Goal: Task Accomplishment & Management: Use online tool/utility

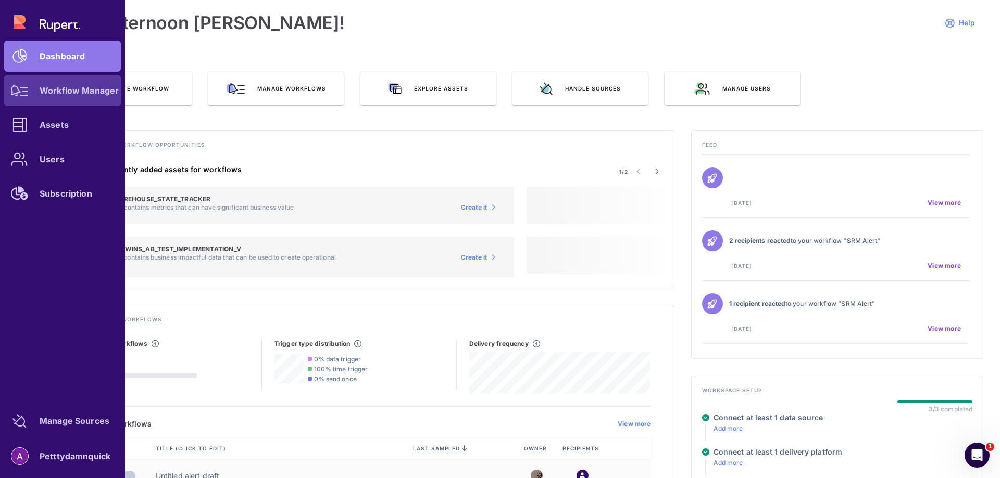
click at [79, 93] on div "Workflow Manager" at bounding box center [79, 90] width 79 height 6
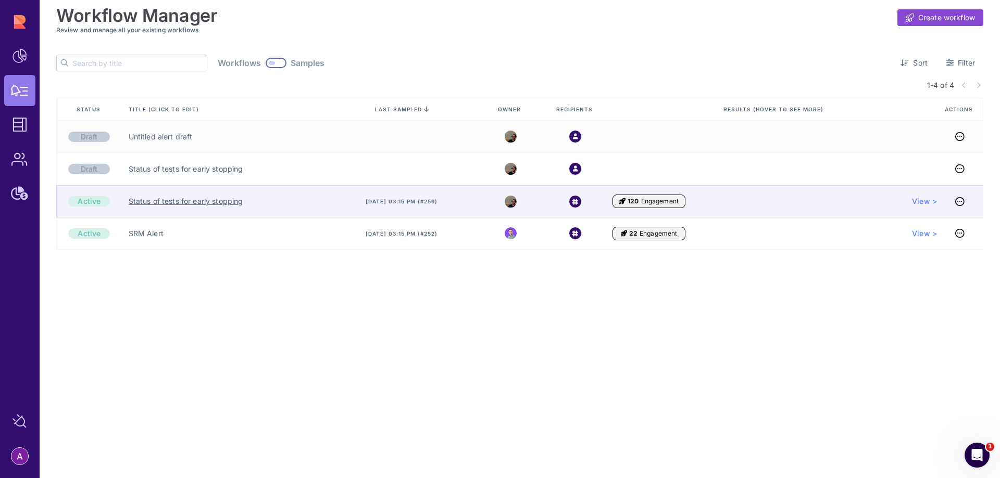
click at [179, 205] on link "Status of tests for early stopping" at bounding box center [186, 201] width 115 height 10
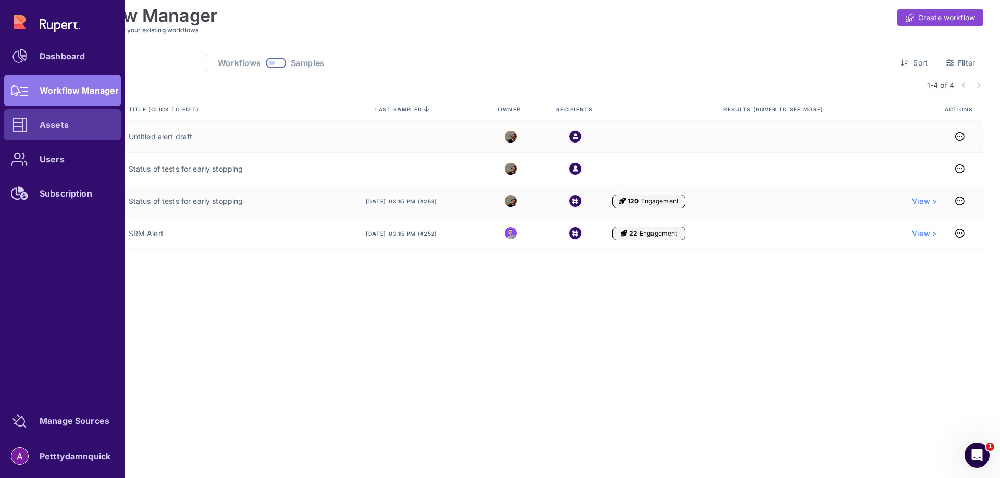
click at [52, 122] on div "Assets" at bounding box center [54, 125] width 29 height 6
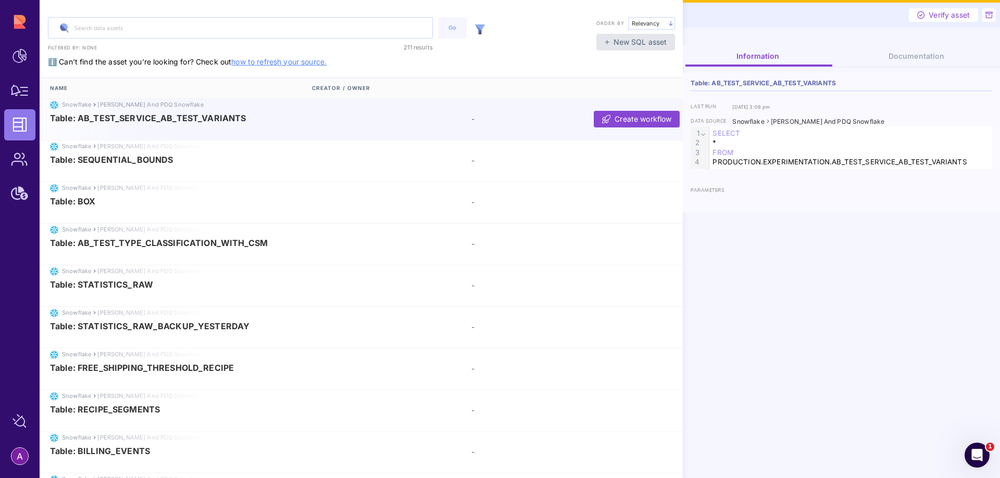
click at [480, 31] on img at bounding box center [480, 29] width 10 height 10
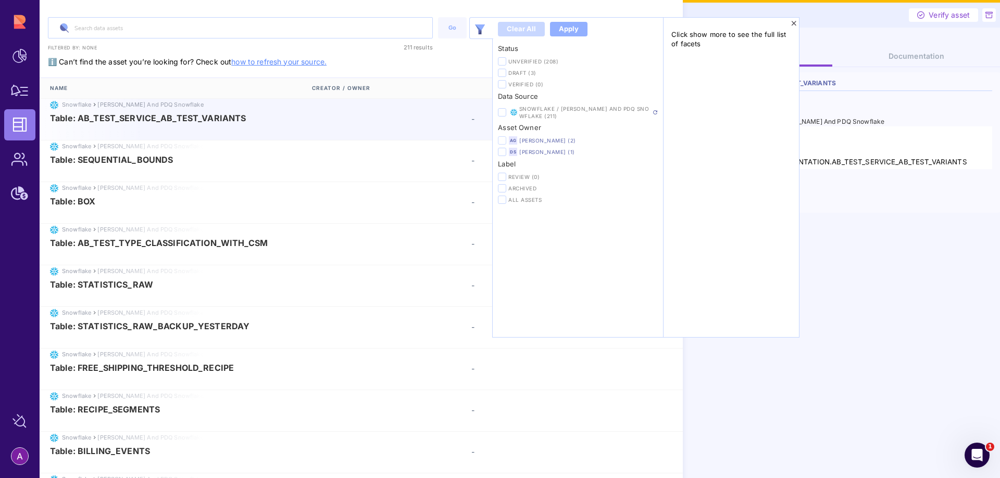
click at [499, 139] on label at bounding box center [502, 140] width 8 height 8
click at [0, 0] on input "checkbox" at bounding box center [0, 0] width 0 height 0
click at [579, 30] on button "Apply" at bounding box center [568, 29] width 37 height 15
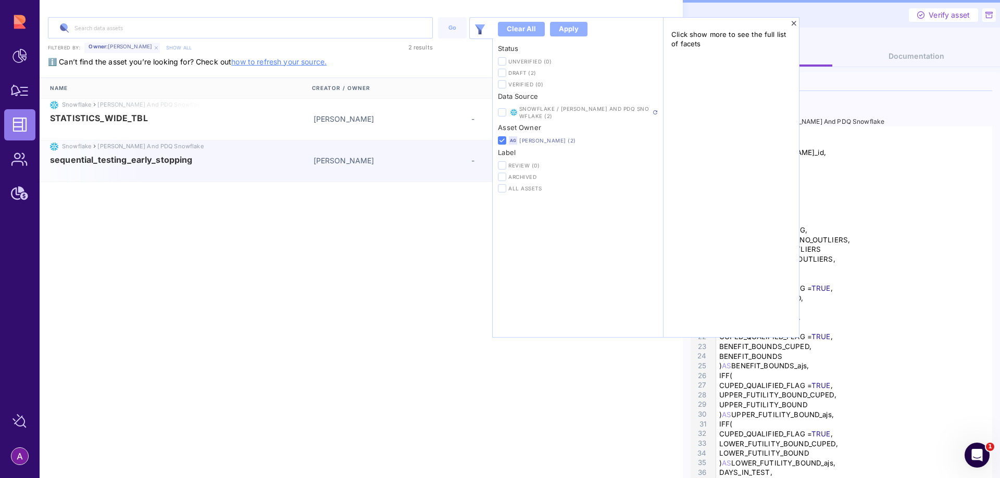
click at [130, 169] on div "Snowflake Rupert and PDQ Snowflake sequential_testing_early_stopping Aviya Gema…" at bounding box center [363, 162] width 646 height 42
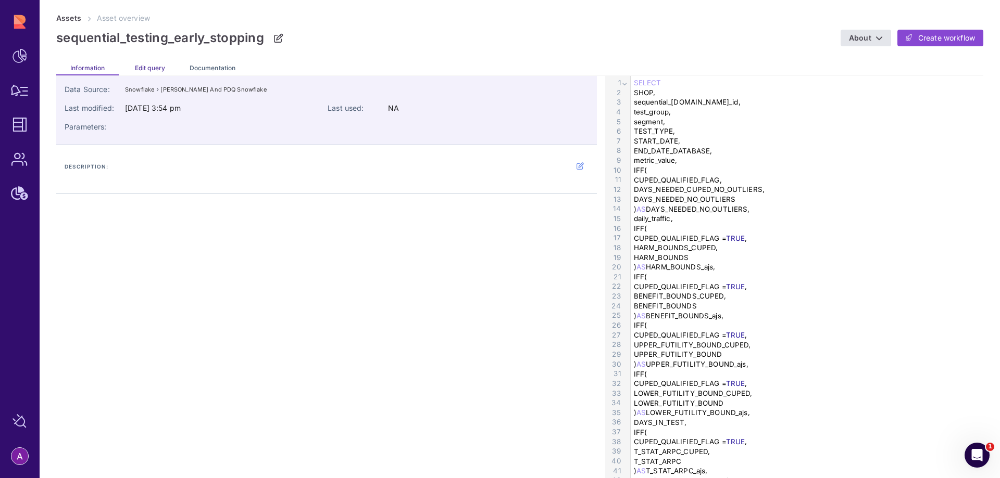
click at [143, 69] on span "Edit query" at bounding box center [150, 68] width 30 height 8
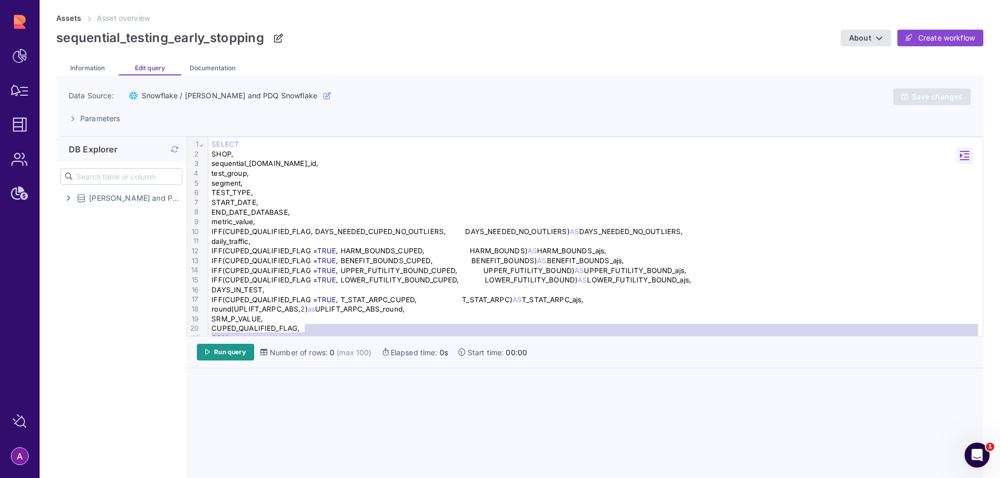
drag, startPoint x: 409, startPoint y: 333, endPoint x: 416, endPoint y: 383, distance: 49.9
click at [416, 383] on div "99 1 2 3 4 5 6 7 8 9 10 11 12 13 14 15 16 17 18 19 20 21 22 23 24 25 26 27 28 2…" at bounding box center [584, 319] width 796 height 365
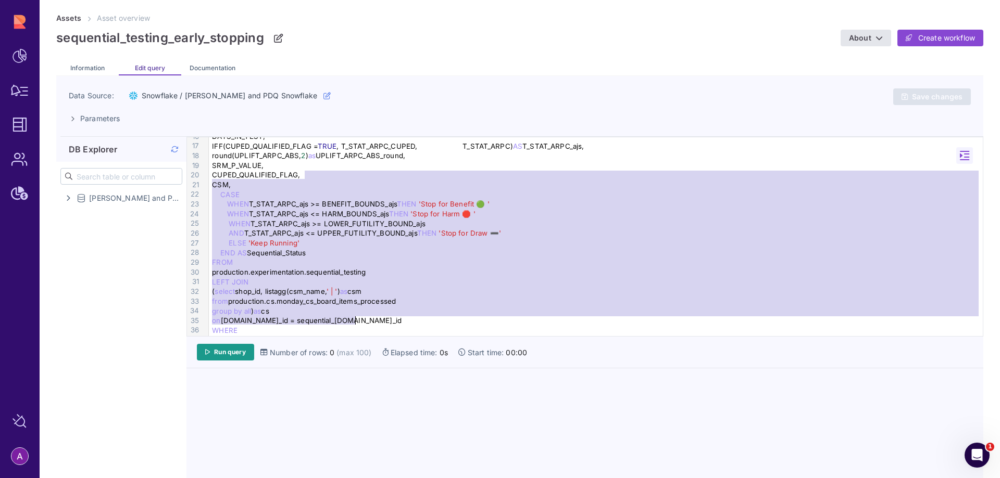
scroll to position [156, 0]
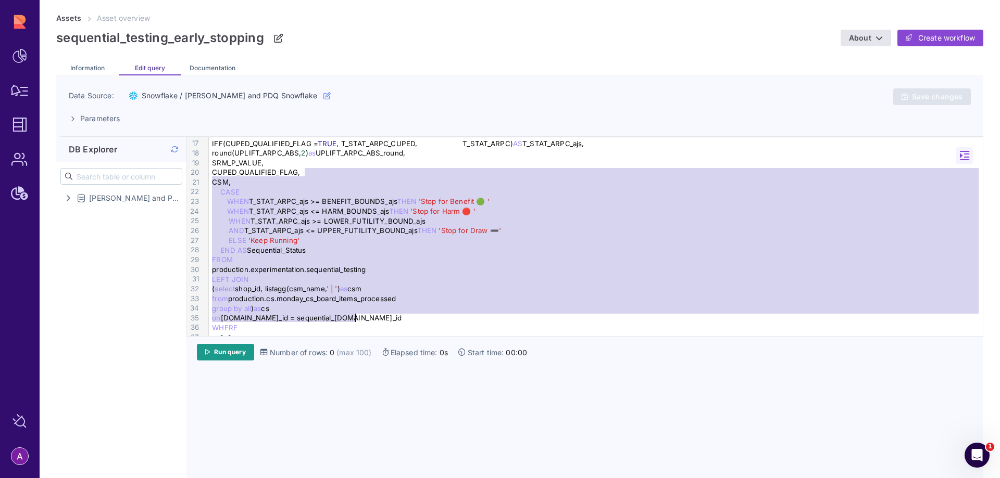
click at [306, 289] on div "( select shop_id, listagg(csm_name, ' | ' ) as csm" at bounding box center [597, 289] width 777 height 10
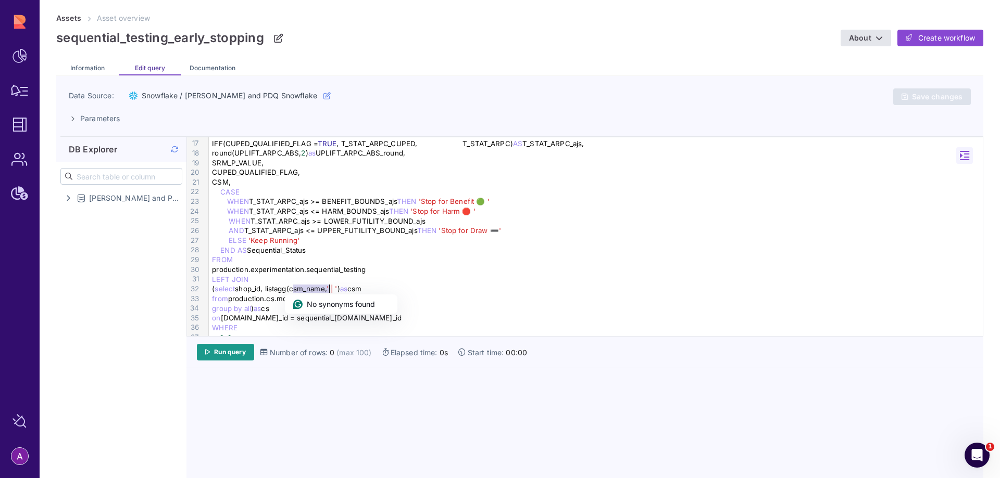
click at [407, 284] on div "LEFT JOIN" at bounding box center [597, 280] width 777 height 10
click at [348, 298] on div "from production.cs.monday_cs_board_items_processed" at bounding box center [597, 299] width 777 height 10
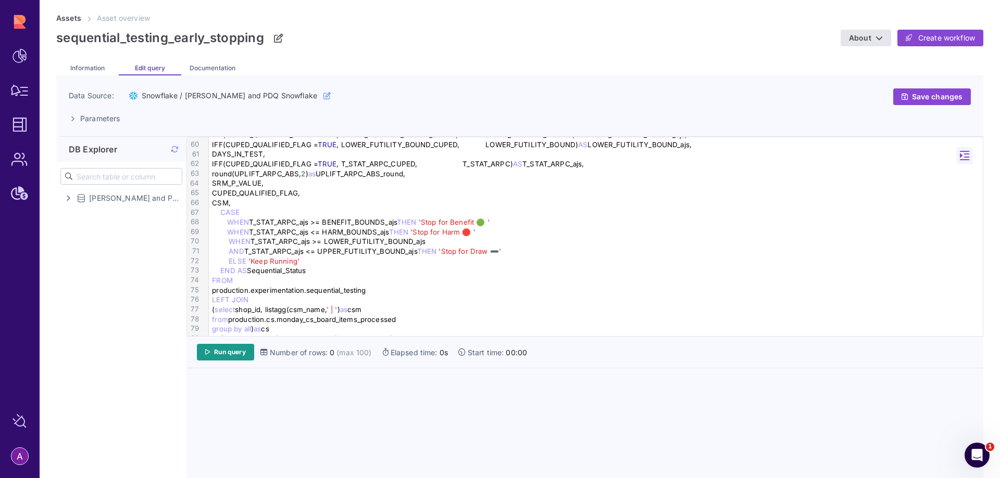
scroll to position [625, 0]
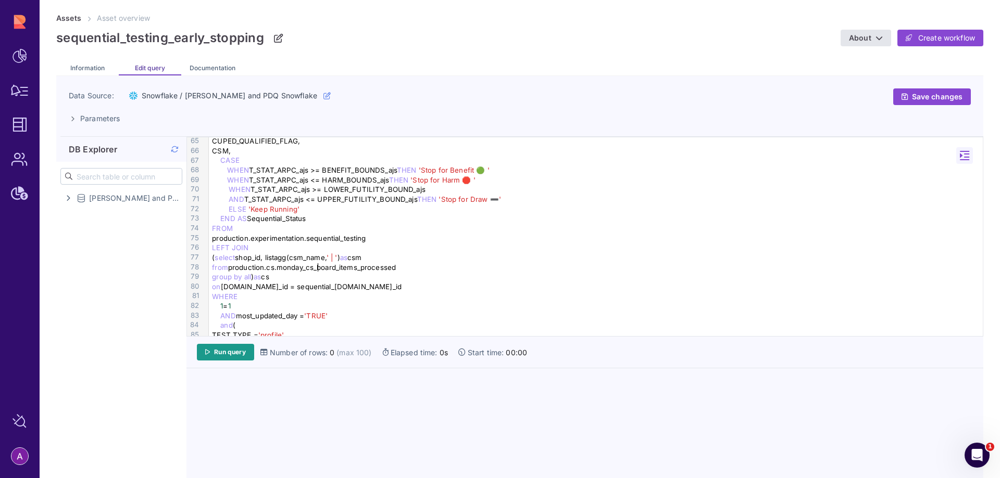
click at [320, 269] on div "from production.cs.monday_cs_board_items_processed" at bounding box center [597, 268] width 777 height 10
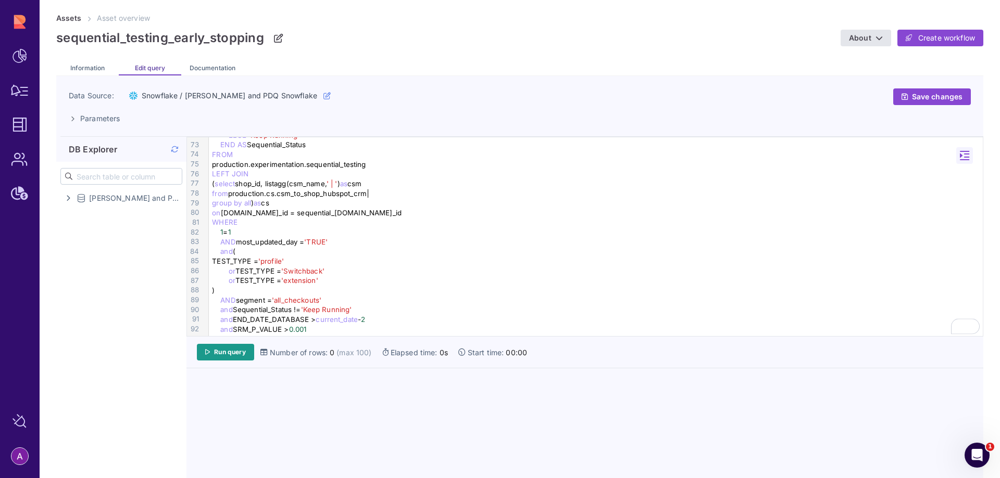
scroll to position [701, 0]
click at [377, 320] on div "and END_DATE_DATABASE > current_date - 2" at bounding box center [597, 320] width 777 height 10
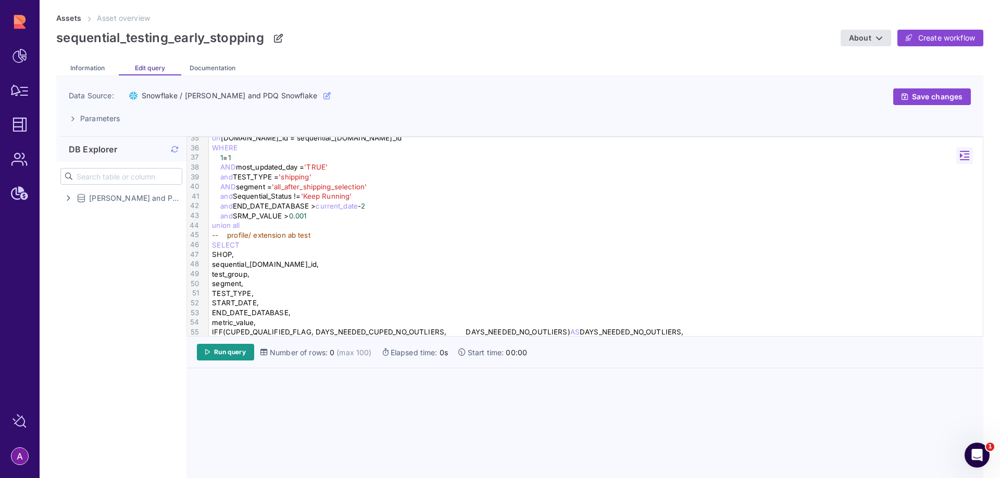
scroll to position [284, 0]
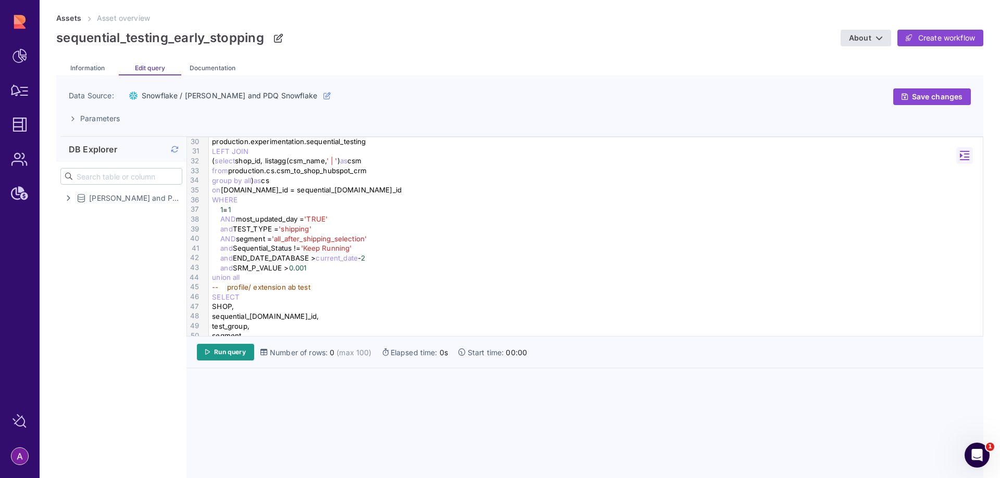
click at [373, 259] on div "and END_DATE_DATABASE > current_date - 2" at bounding box center [597, 259] width 777 height 10
click at [229, 352] on span "Run query" at bounding box center [230, 352] width 32 height 8
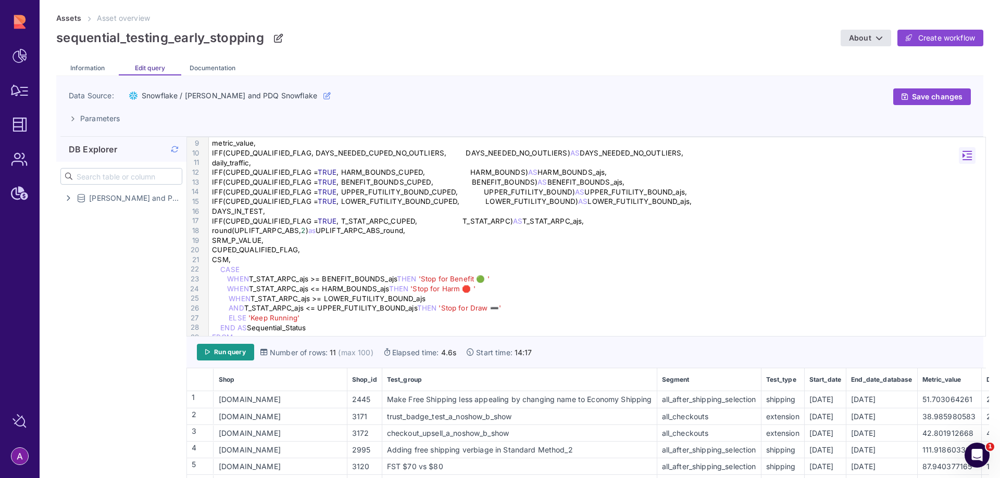
scroll to position [52, 0]
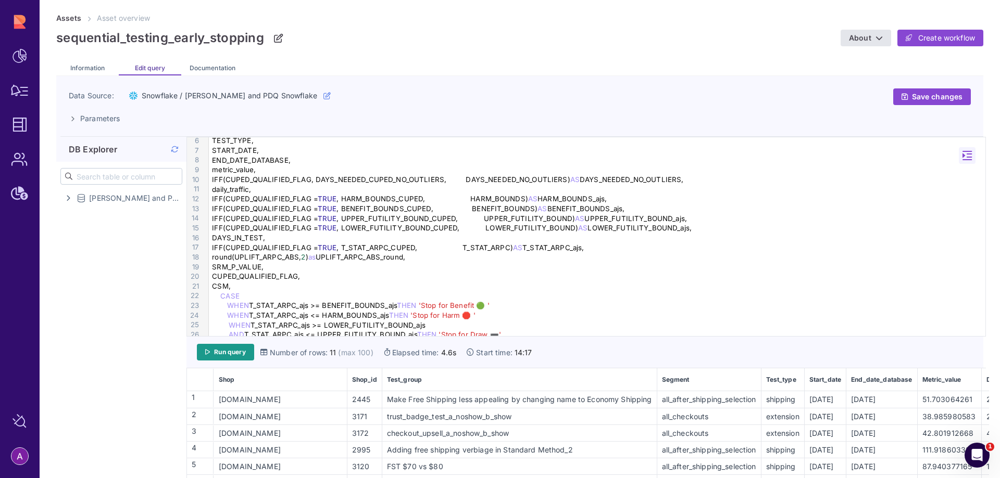
click at [283, 286] on div "CSM," at bounding box center [598, 287] width 779 height 10
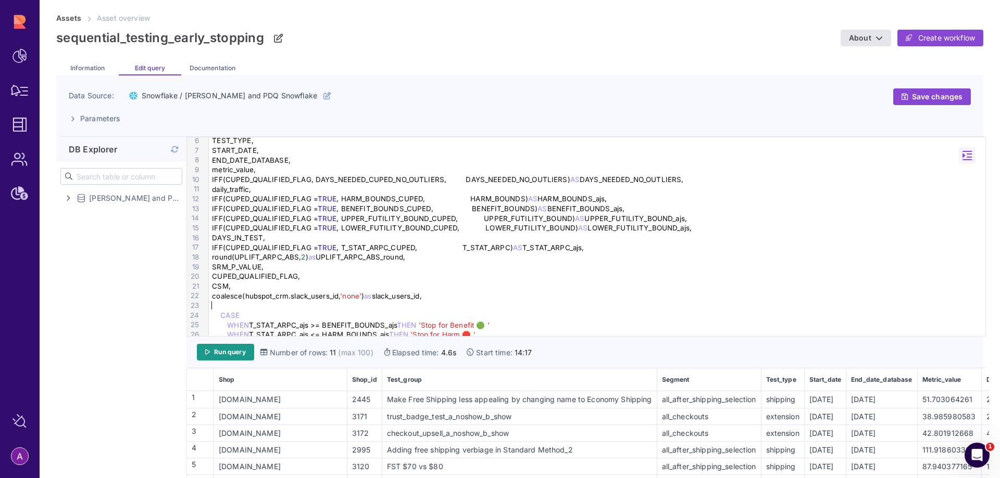
click at [212, 298] on div "coalesce(hubspot_crm.slack_users_id, 'none' ) as slack_users_id," at bounding box center [598, 297] width 779 height 10
click at [232, 305] on div "To enrich screen reader interactions, please activate Accessibility in Grammarl…" at bounding box center [598, 306] width 779 height 10
click at [215, 297] on div "coalesce(hubspot_crm.slack_users_id, 'none' ) as slack_users_id," at bounding box center [598, 297] width 779 height 10
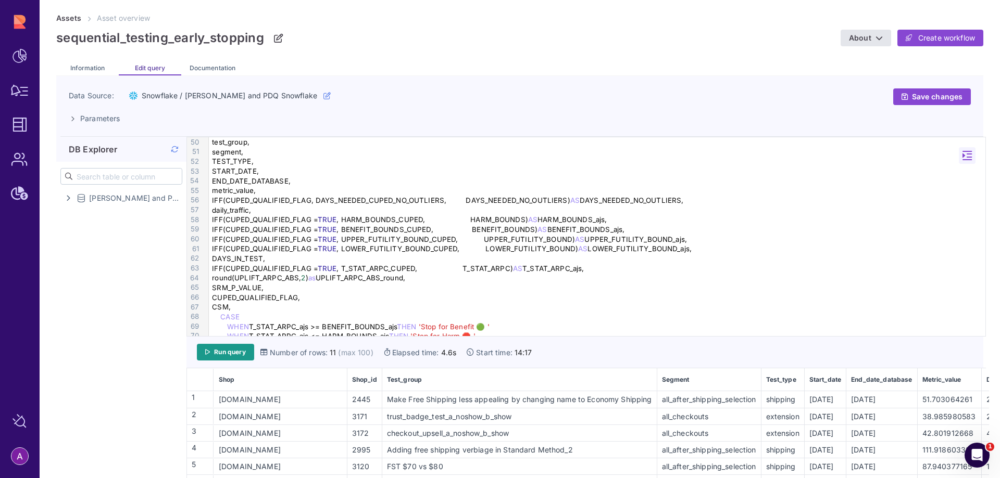
scroll to position [521, 0]
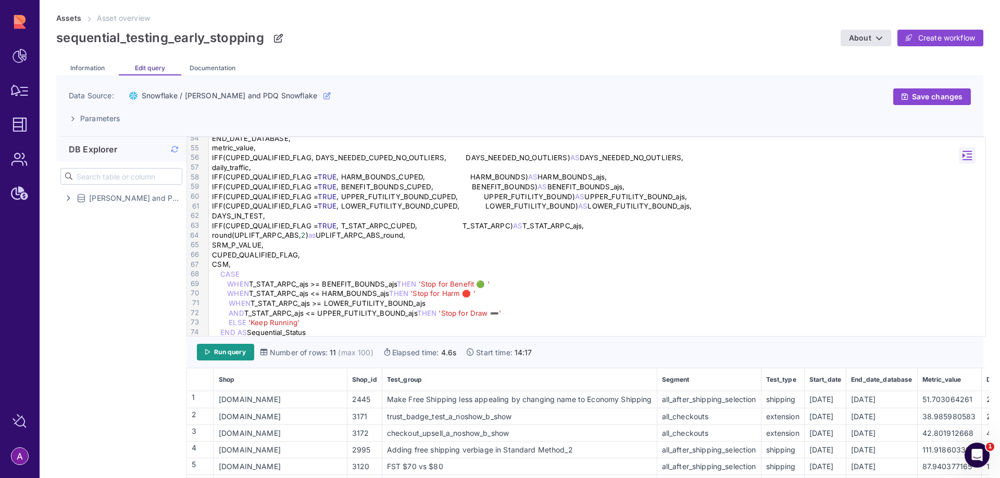
click at [270, 265] on div "CSM," at bounding box center [598, 265] width 779 height 10
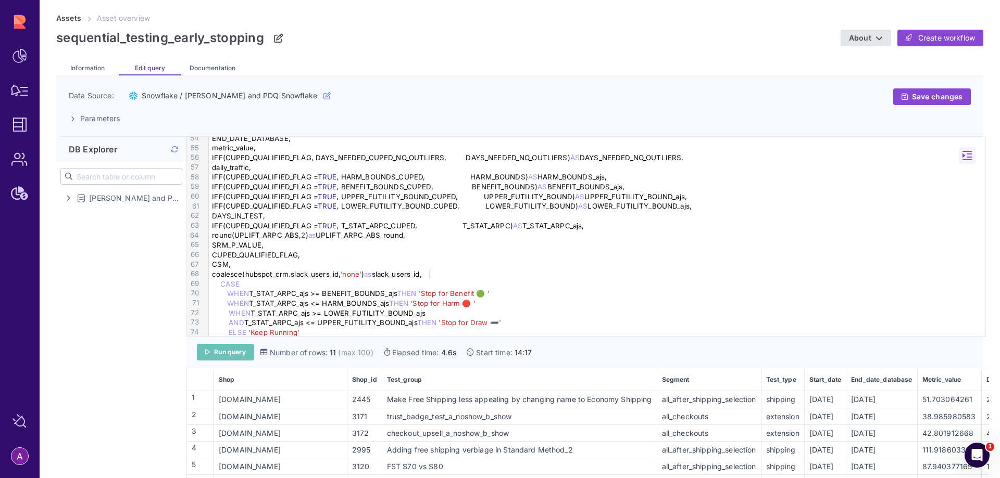
click at [238, 352] on span "Run query" at bounding box center [230, 352] width 32 height 8
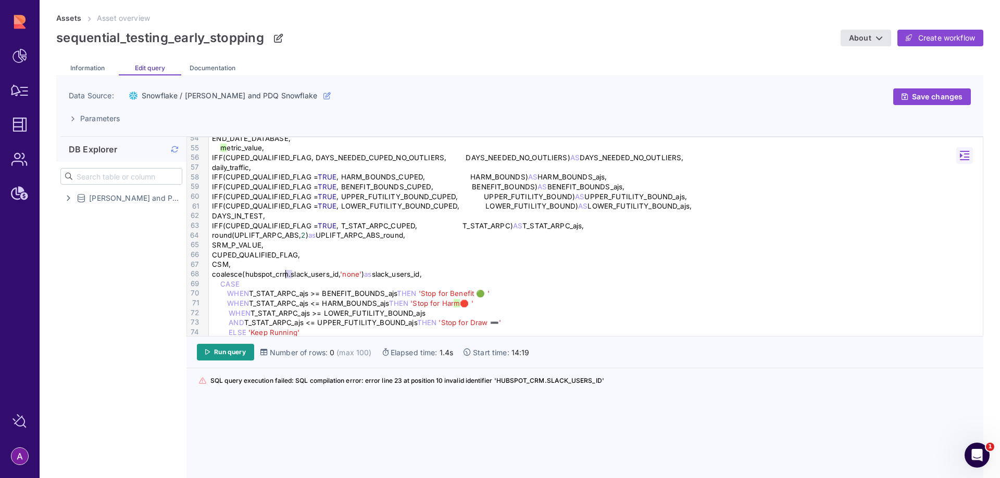
click at [288, 276] on div "coalesce(hubspot_crm.slack_users_id, 'none' ) as slack_users_id," at bounding box center [597, 275] width 777 height 10
drag, startPoint x: 294, startPoint y: 276, endPoint x: 250, endPoint y: 277, distance: 43.7
click at [250, 277] on div "coalesce(hubspot_crm.slack_users_id, 'none' ) as slack_users_id," at bounding box center [597, 275] width 777 height 10
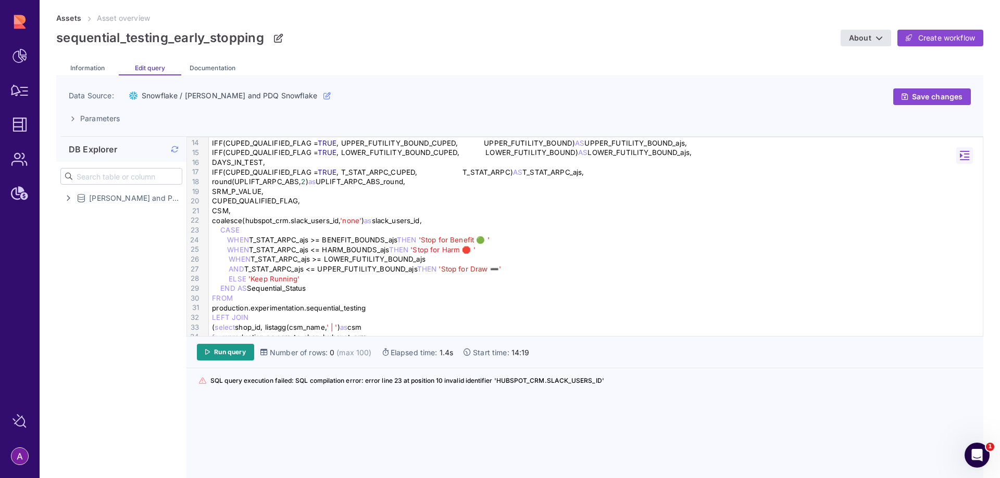
scroll to position [104, 0]
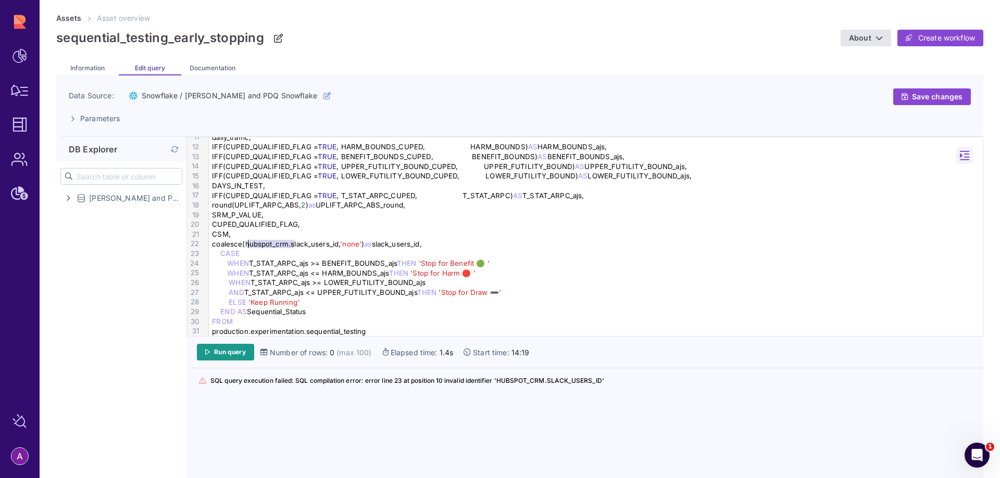
drag, startPoint x: 294, startPoint y: 247, endPoint x: 250, endPoint y: 247, distance: 43.7
click at [250, 247] on div "coalesce(hubspot_crm.slack_users_id, 'none' ) as slack_users_id," at bounding box center [597, 244] width 777 height 10
click at [246, 353] on span "Run query" at bounding box center [230, 352] width 32 height 8
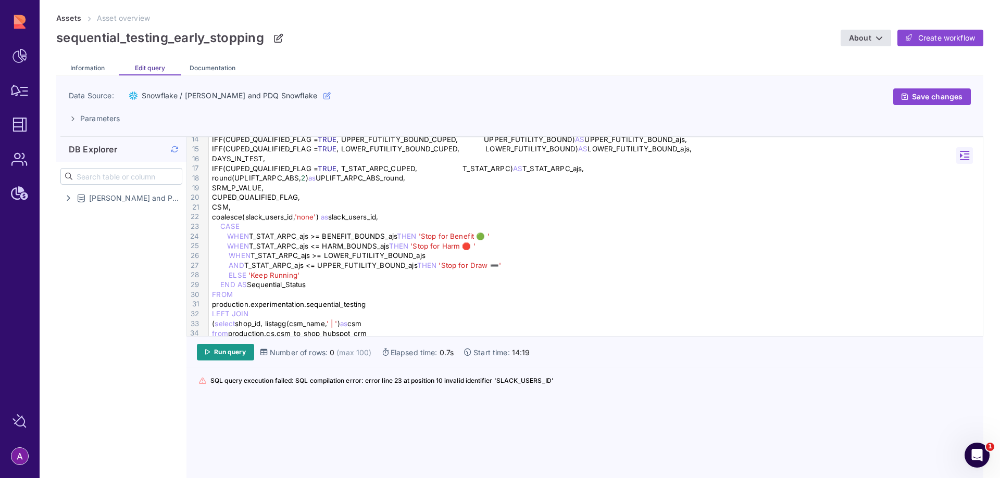
scroll to position [156, 0]
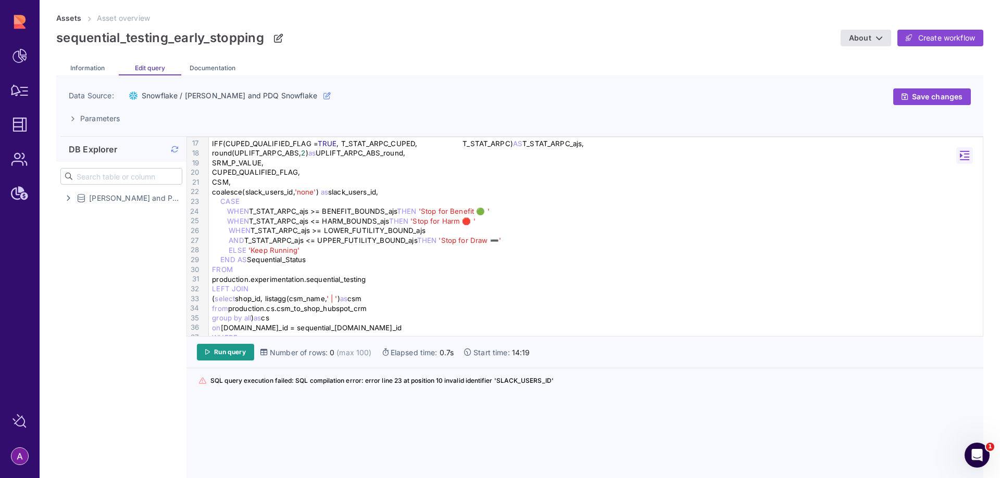
click at [356, 191] on div "coalesce ( slack_users_id, 'none' ) as slack_users_id," at bounding box center [597, 192] width 777 height 10
click at [356, 191] on div "coalesce( slack_users_id , 'none' ) as slack_users_id," at bounding box center [597, 192] width 777 height 10
copy div "slack_users_id"
click at [265, 299] on div "( select shop_id, listagg(csm_name, ' | ' ) as csm" at bounding box center [597, 299] width 777 height 10
drag, startPoint x: 294, startPoint y: 301, endPoint x: 268, endPoint y: 301, distance: 26.0
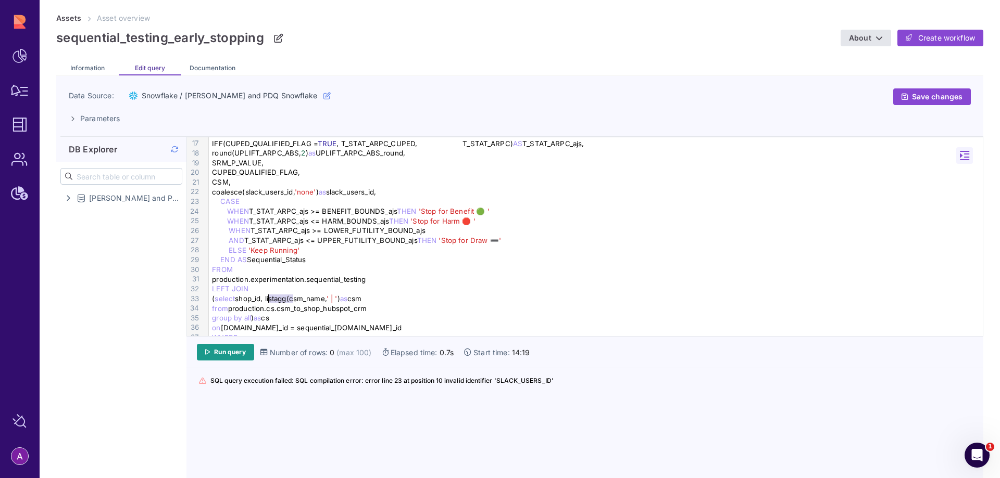
click at [268, 301] on div "( select shop_id, listagg(csm_name, ' | ' ) as csm" at bounding box center [597, 299] width 777 height 10
drag, startPoint x: 319, startPoint y: 299, endPoint x: 305, endPoint y: 299, distance: 13.5
click at [305, 299] on div "( select shop_id, csm_name, ' | ' ) as csm" at bounding box center [597, 299] width 777 height 10
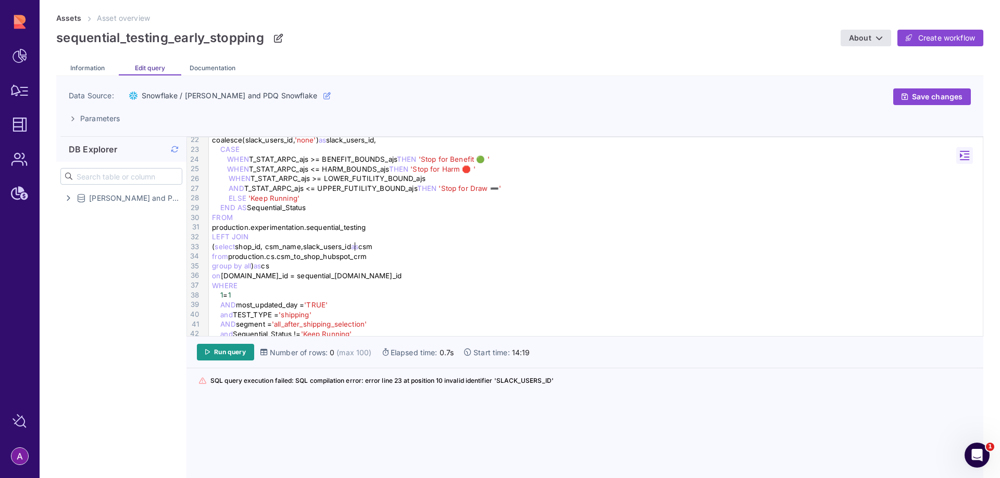
scroll to position [260, 0]
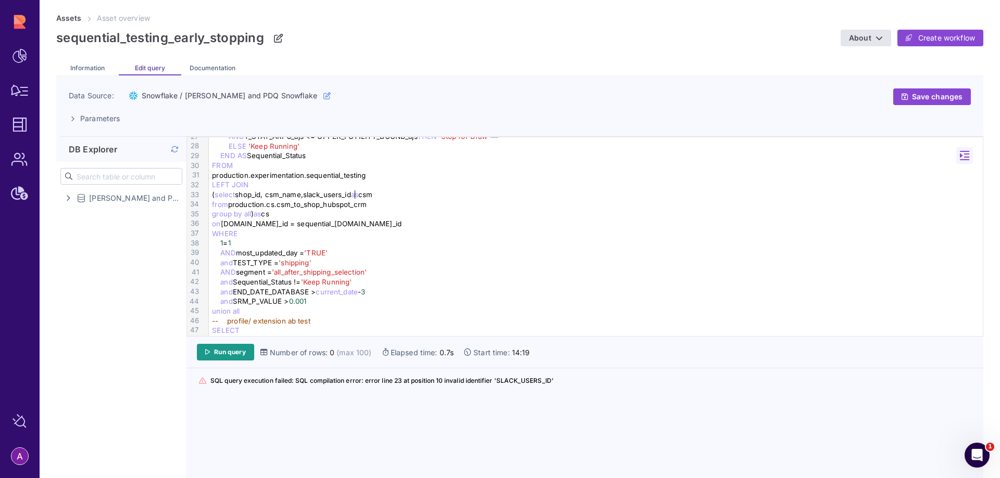
click at [374, 197] on div "( select shop_id, csm_name,slack_users_id as csm" at bounding box center [597, 195] width 777 height 10
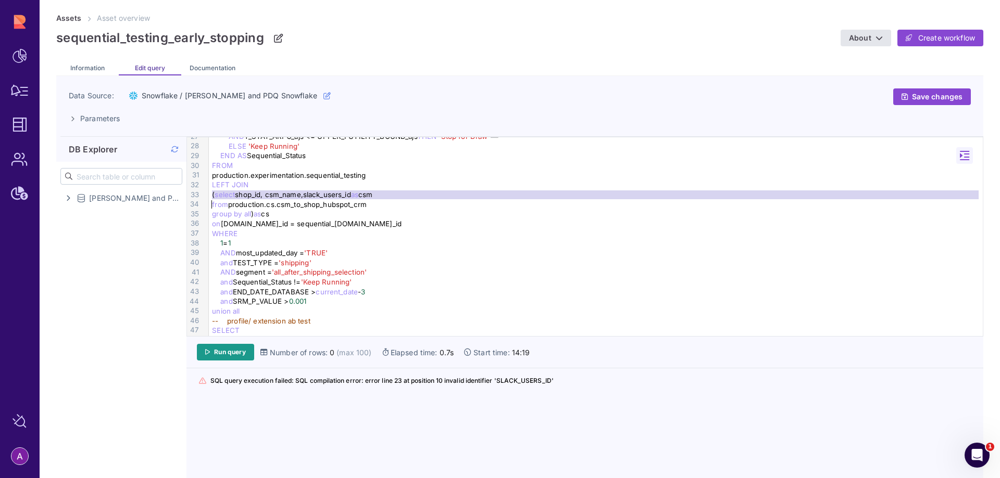
click at [374, 197] on div "( select shop_id, csm_name,slack_users_id as csm" at bounding box center [597, 195] width 777 height 10
copy div "( select shop_id, csm_name,slack_users_id as csm"
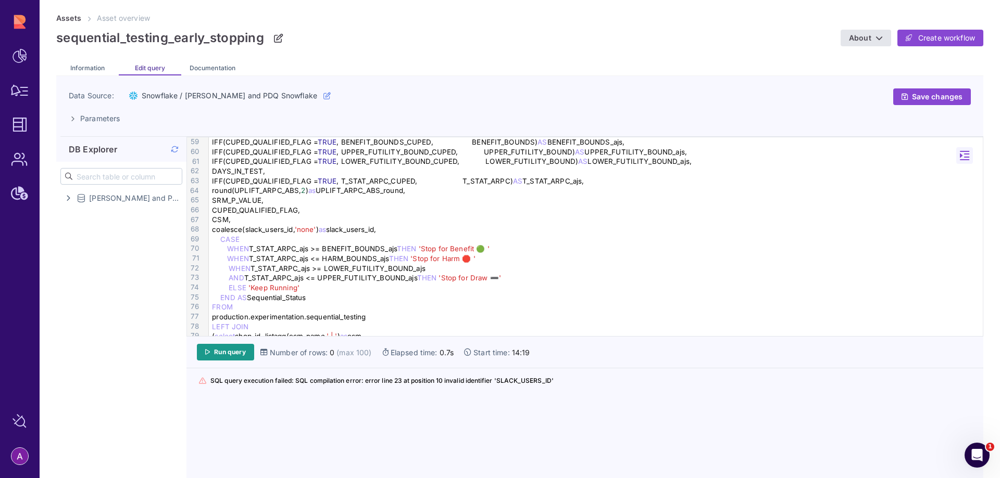
scroll to position [625, 0]
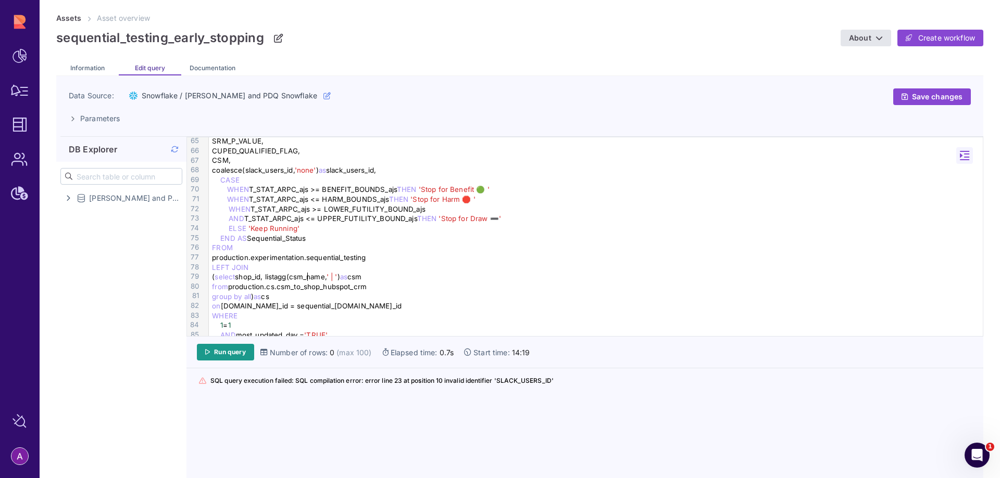
click at [308, 277] on div "( select shop_id, listagg(csm_name, ' | ' ) as csm" at bounding box center [597, 277] width 777 height 10
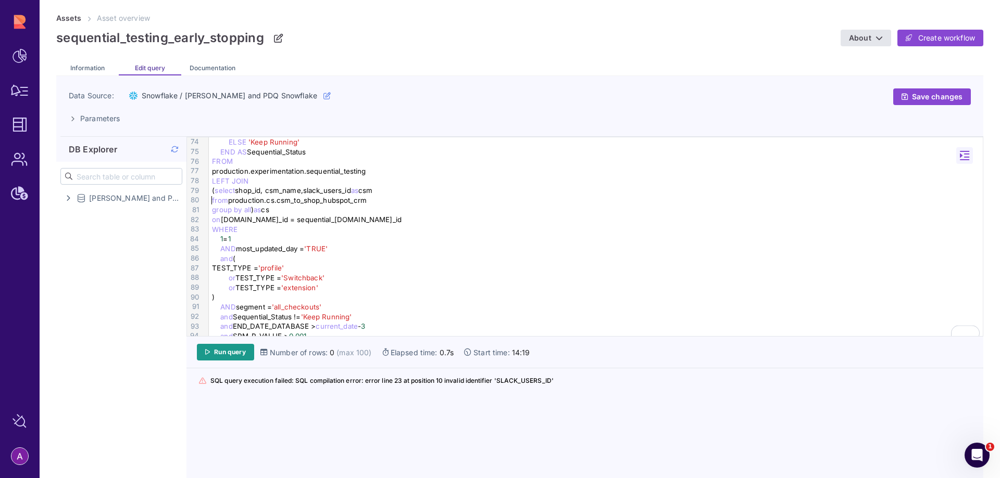
scroll to position [720, 0]
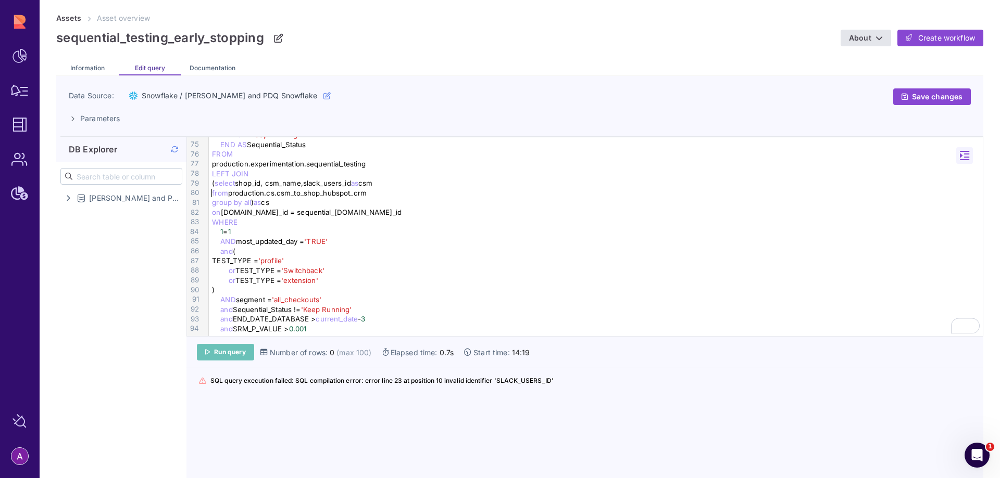
click at [221, 354] on span "Run query" at bounding box center [230, 352] width 32 height 8
drag, startPoint x: 356, startPoint y: 182, endPoint x: 388, endPoint y: 183, distance: 32.3
click at [388, 183] on div "( select shop_id, csm_name,slack_users_id as csm" at bounding box center [597, 184] width 777 height 10
copy div "as csm"
click at [303, 182] on div "( select shop_id, csm_name,slack_users_id as csm" at bounding box center [597, 184] width 777 height 10
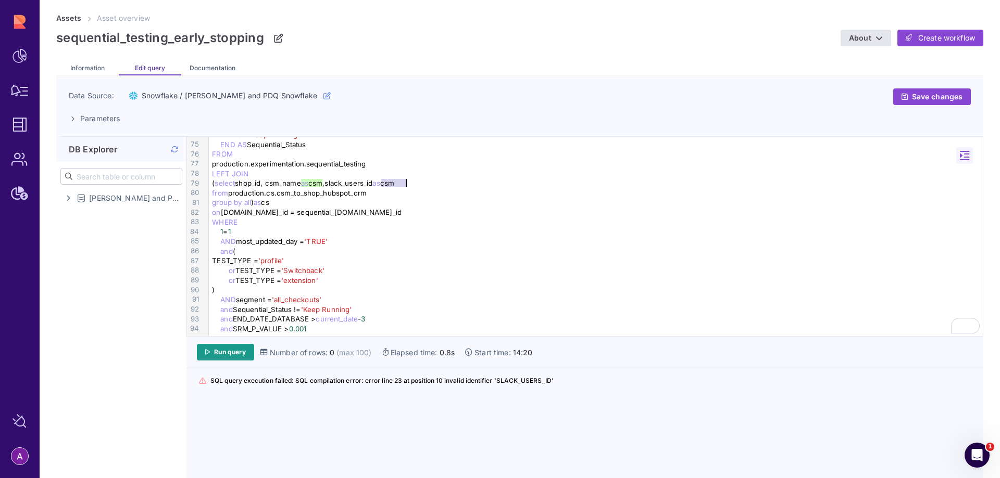
drag, startPoint x: 382, startPoint y: 183, endPoint x: 413, endPoint y: 182, distance: 31.3
click at [413, 182] on div "( select shop_id, csm_name as csm ,slack_users_id as csm" at bounding box center [597, 184] width 777 height 10
click at [332, 184] on div "( select shop_id, csm_name as csm,slack_users_id" at bounding box center [597, 184] width 777 height 10
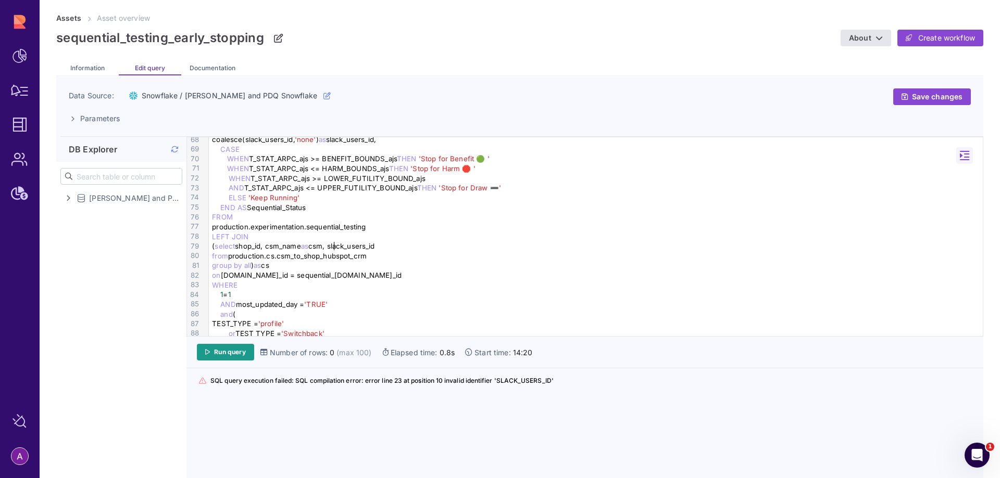
scroll to position [668, 0]
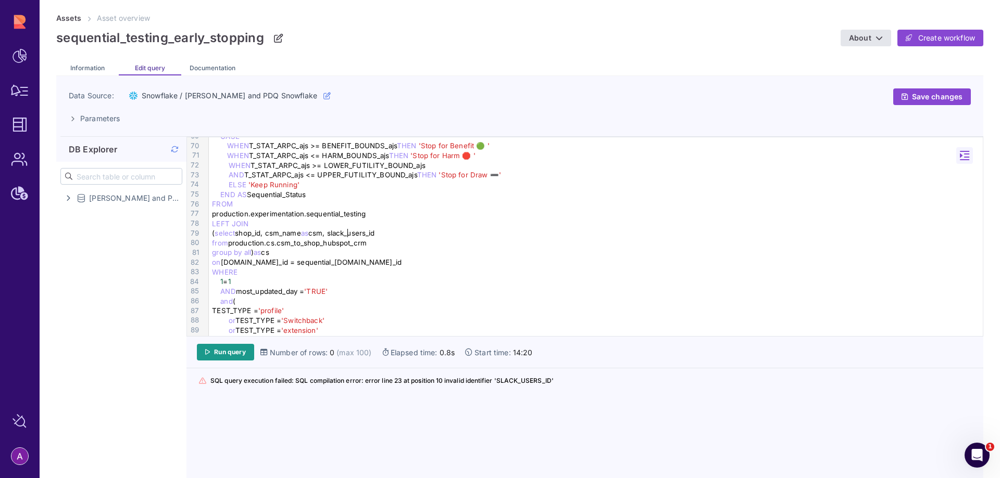
click at [346, 234] on div "( select shop_id, csm_name as csm, slack_users_id" at bounding box center [597, 234] width 777 height 10
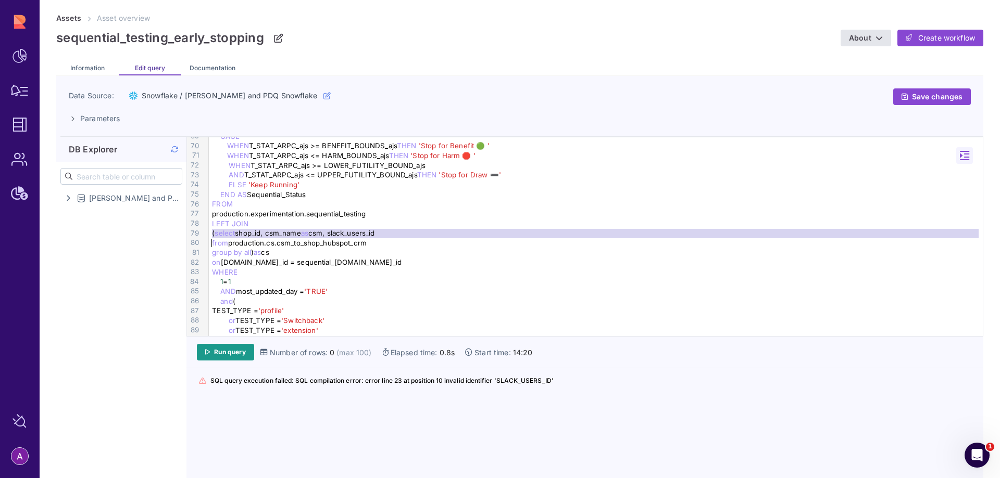
copy div "( select shop_id, csm_name as csm, slack_users_id"
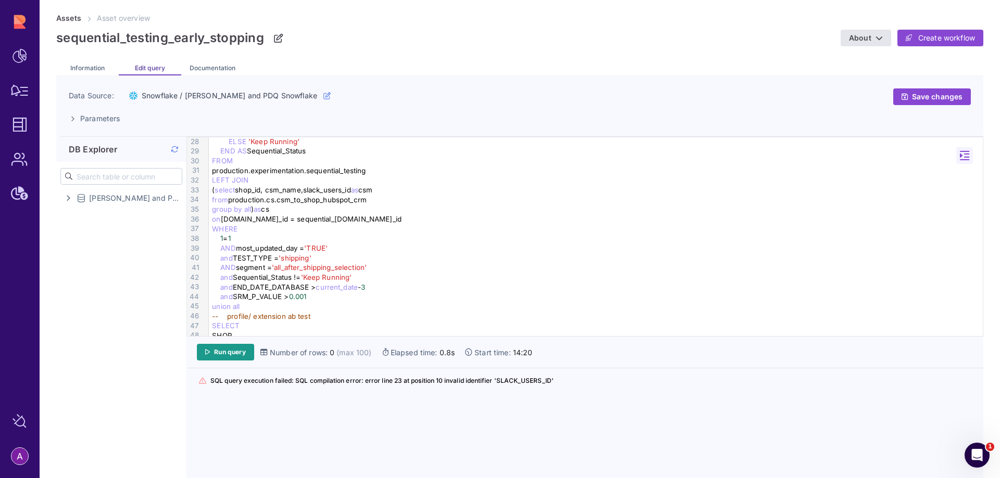
scroll to position [252, 0]
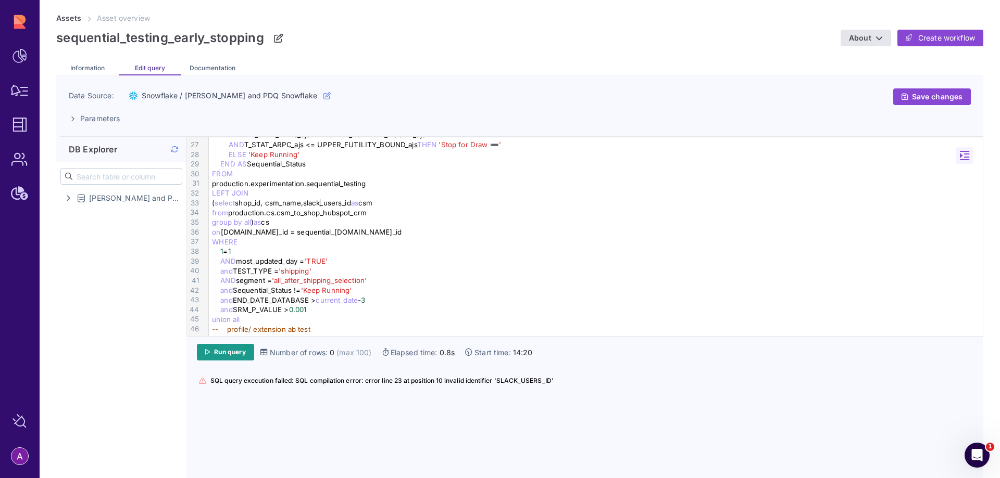
click at [319, 204] on div "( select shop_id, csm_name,slack_users_id as csm" at bounding box center [597, 203] width 777 height 10
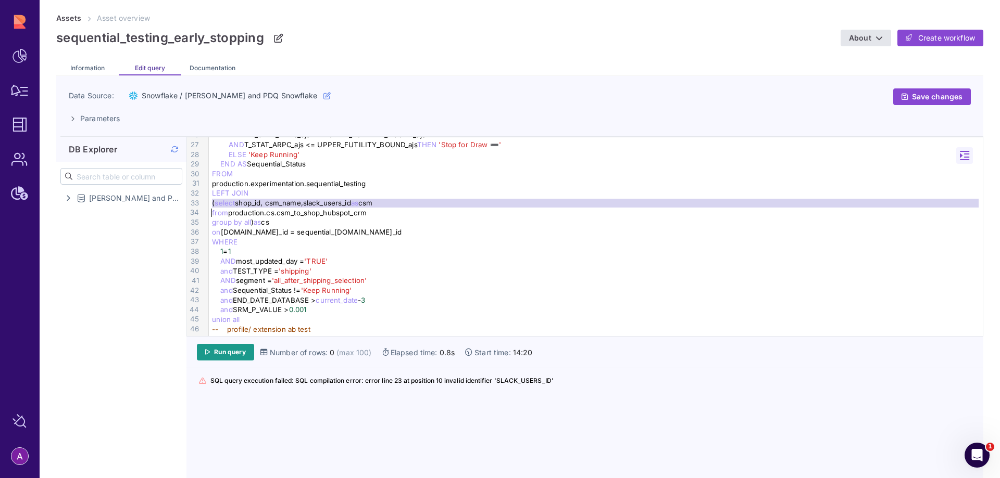
click at [319, 204] on div "( select shop_id, csm_name,slack_users_id as csm" at bounding box center [597, 203] width 777 height 10
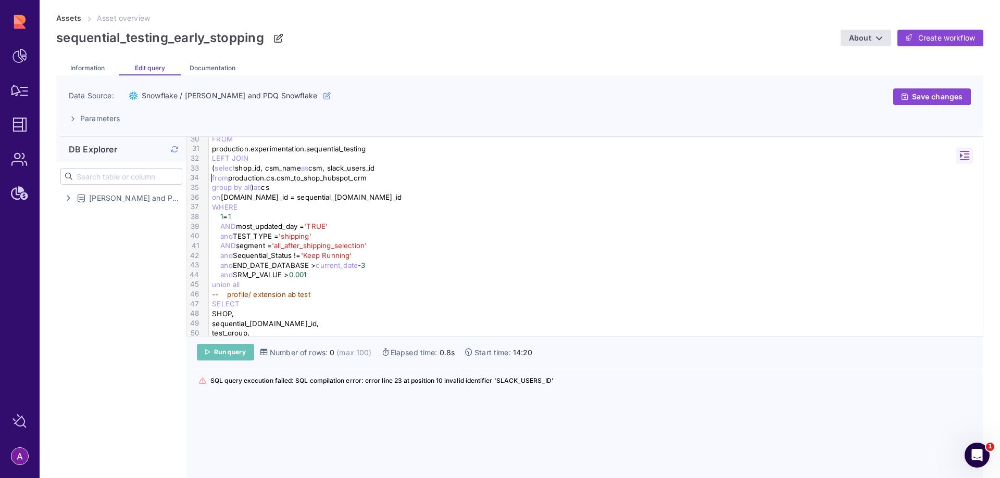
scroll to position [304, 0]
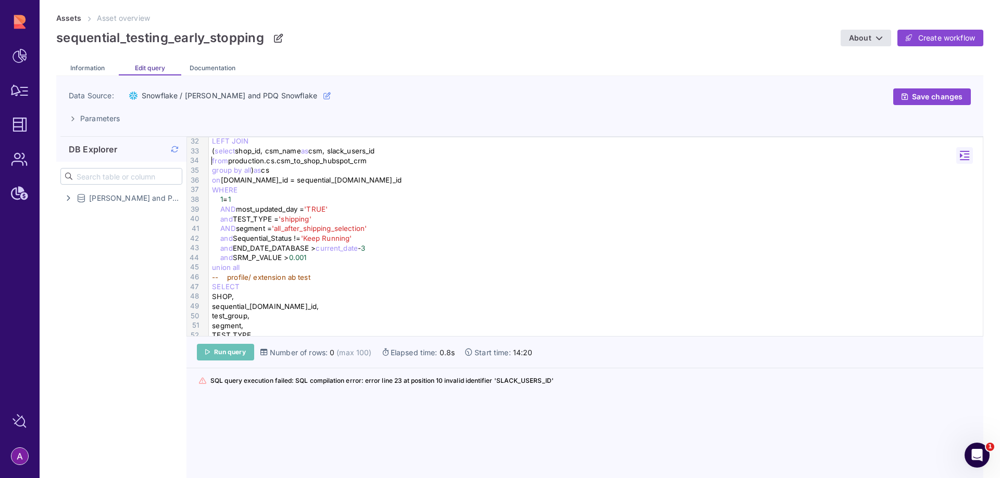
click at [229, 348] on link "Run query" at bounding box center [225, 352] width 57 height 17
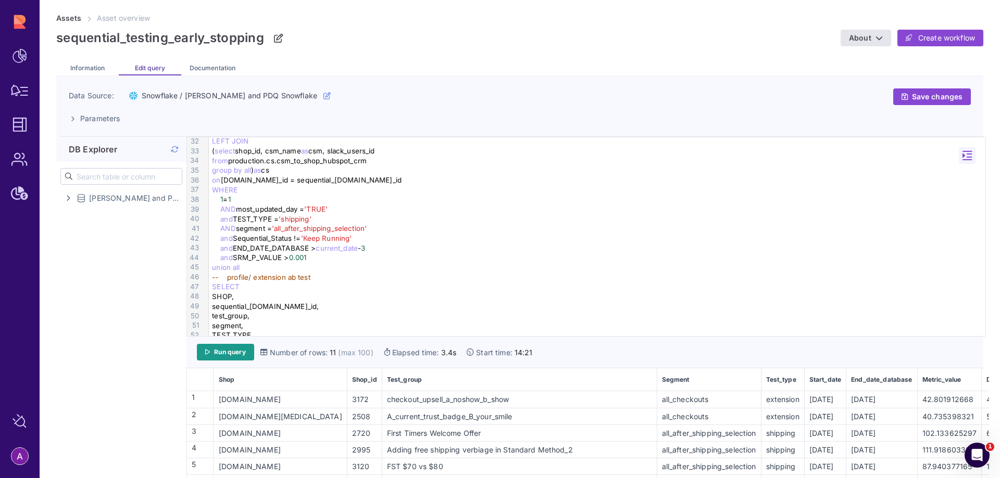
scroll to position [95, 0]
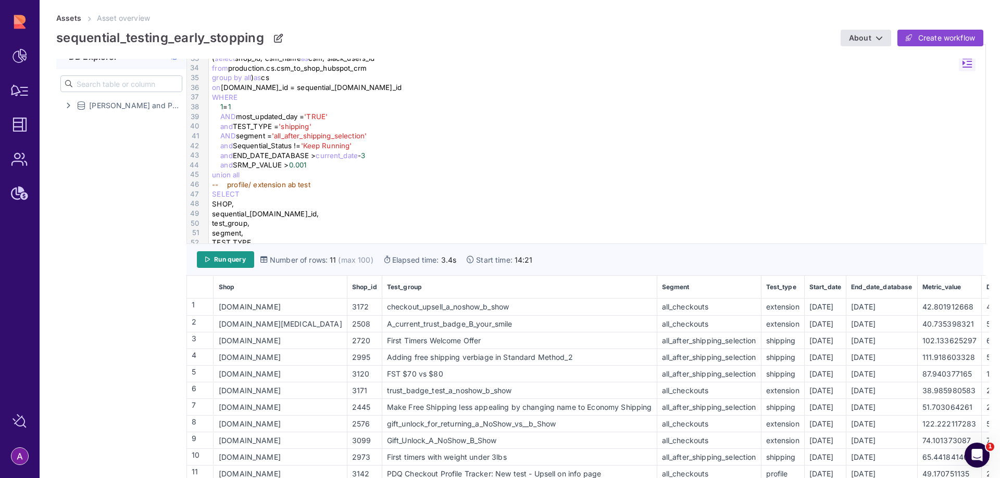
click at [605, 371] on div "FST $70 vs $80" at bounding box center [519, 374] width 273 height 11
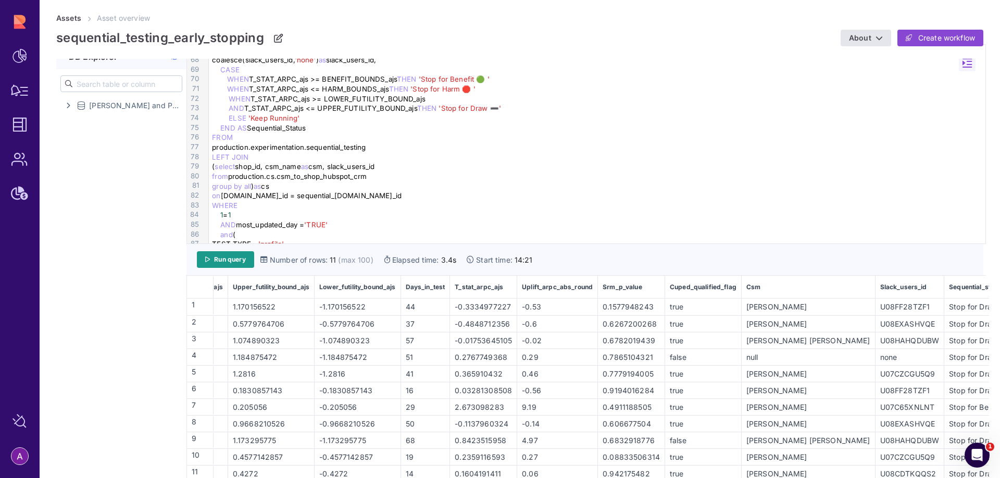
scroll to position [720, 0]
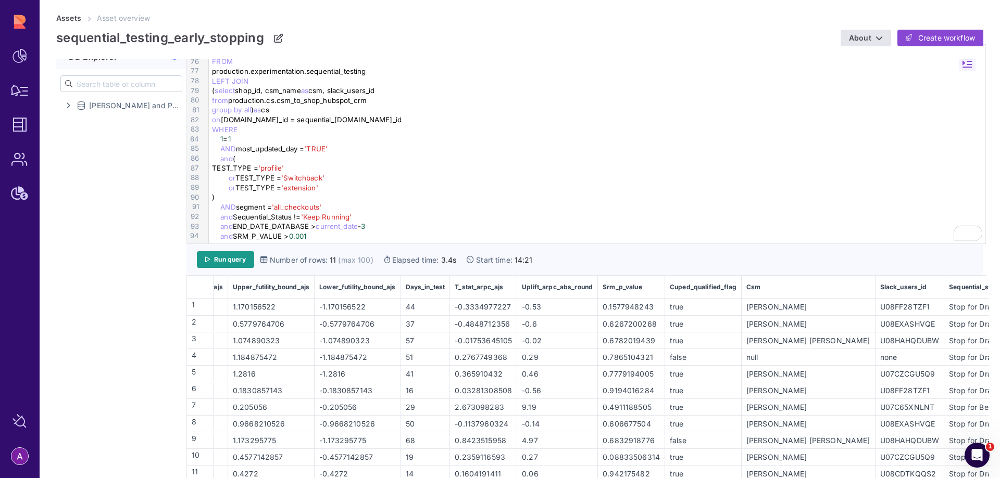
click at [381, 222] on div "and END_DATE_DATABASE > current_date - 3" at bounding box center [598, 227] width 779 height 10
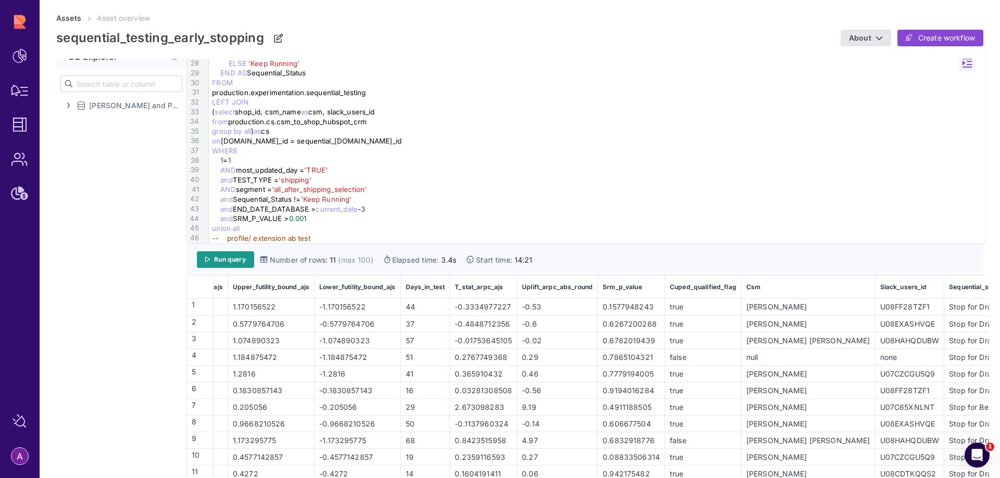
scroll to position [260, 0]
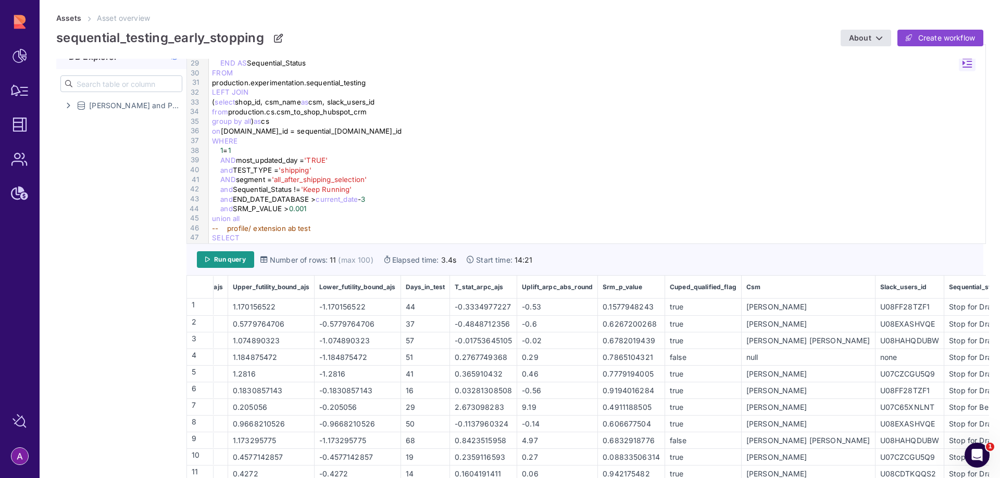
click at [373, 197] on div "and END_DATE_DATABASE > current_date - 3" at bounding box center [598, 200] width 779 height 10
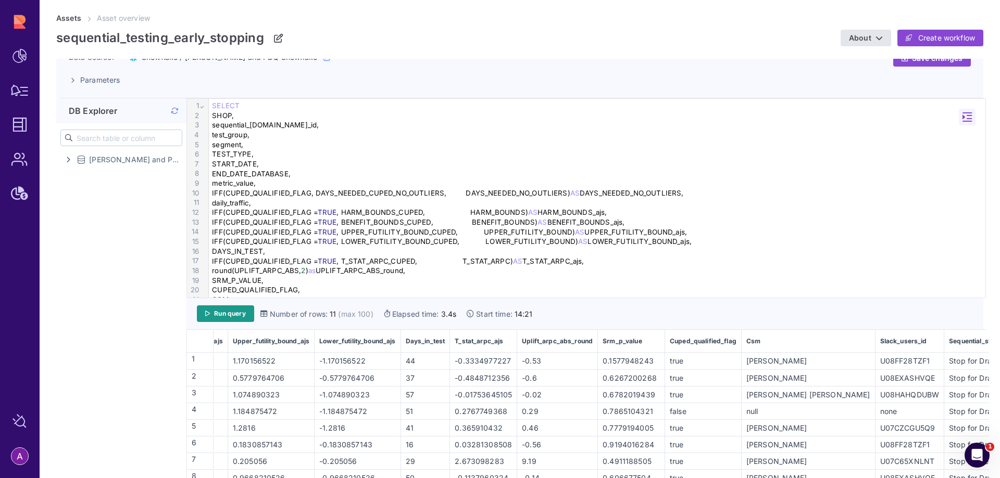
scroll to position [0, 0]
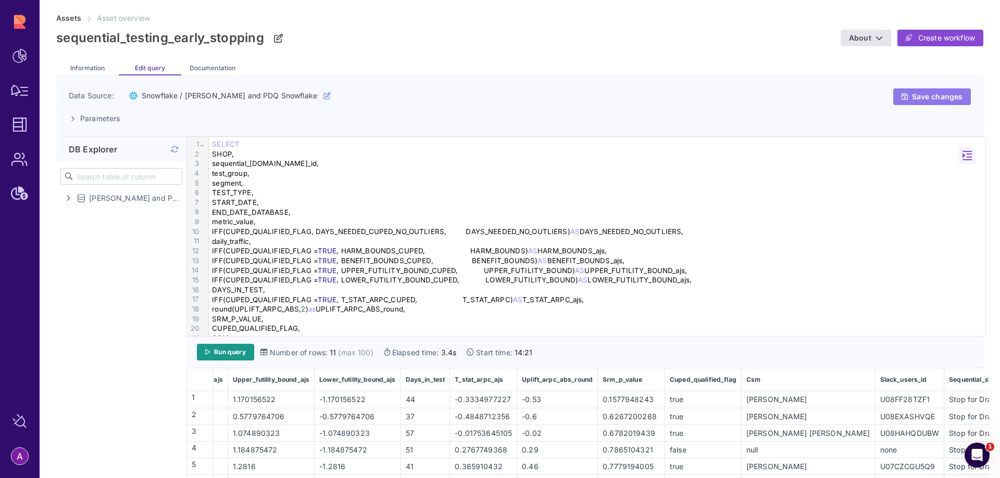
click at [901, 96] on icon at bounding box center [904, 96] width 6 height 7
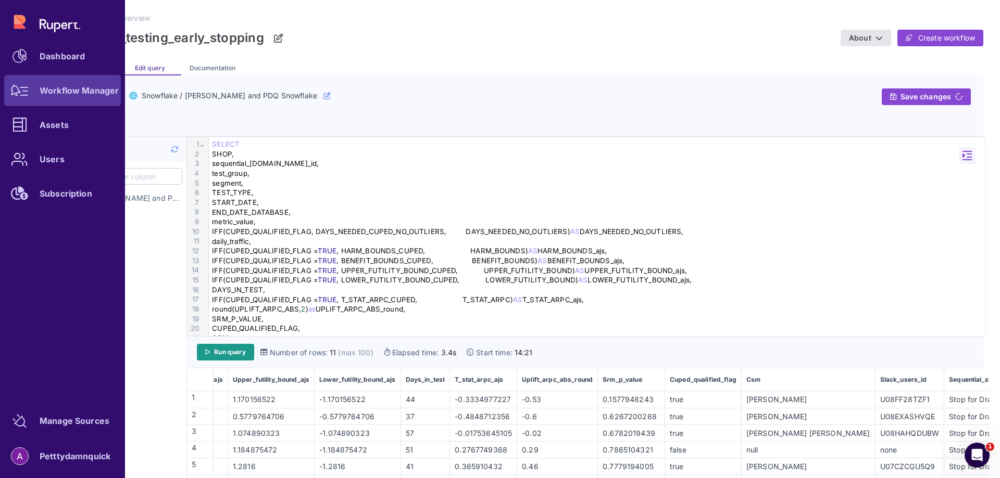
click at [36, 86] on link "Workflow Manager" at bounding box center [62, 90] width 117 height 31
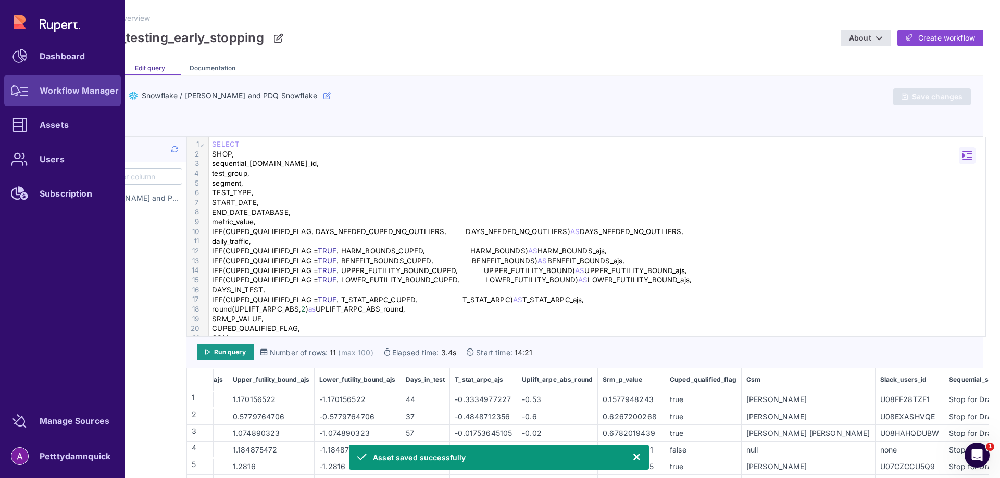
click at [91, 84] on link "Workflow Manager" at bounding box center [62, 90] width 117 height 31
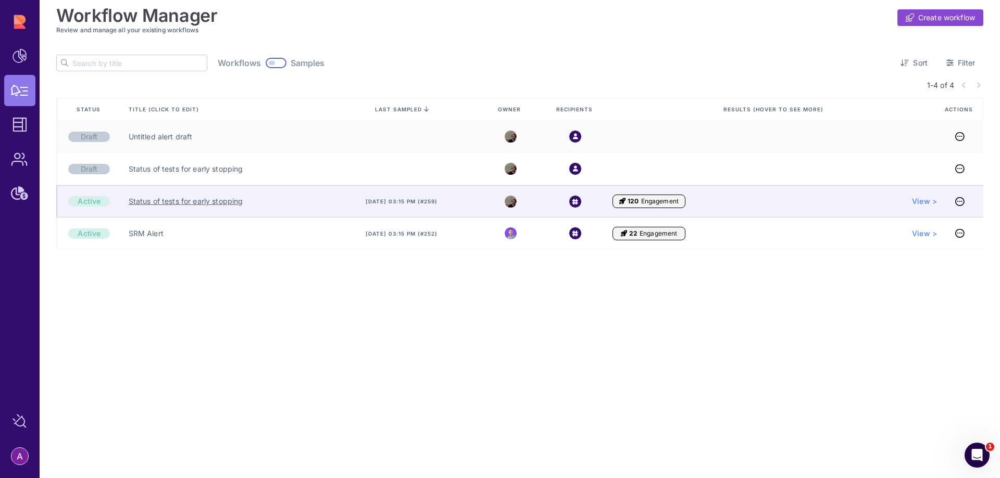
click at [167, 203] on link "Status of tests for early stopping" at bounding box center [186, 201] width 115 height 10
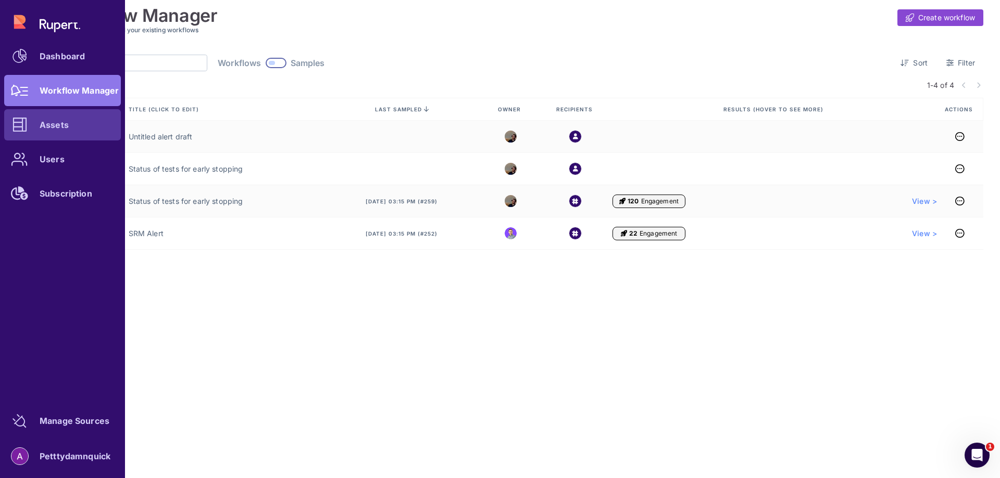
click at [84, 131] on link "Assets" at bounding box center [62, 124] width 117 height 31
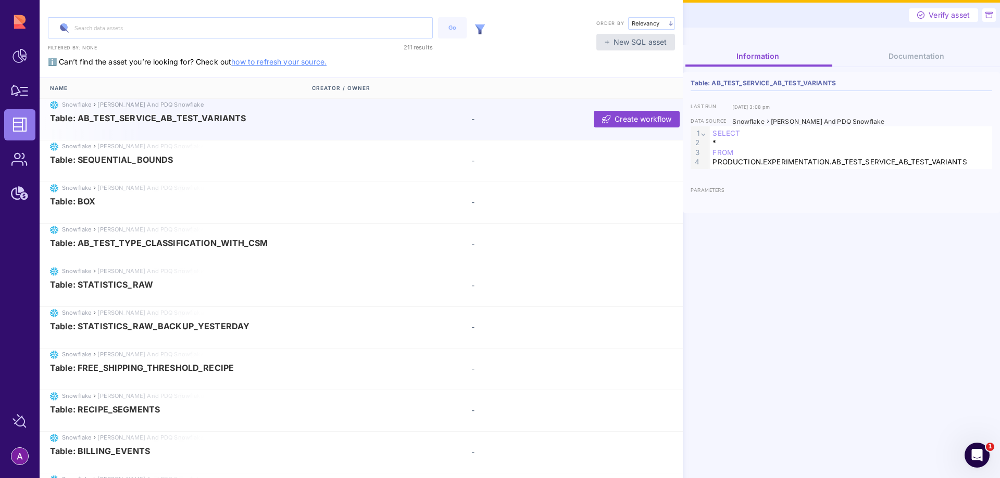
click at [477, 29] on img at bounding box center [480, 29] width 10 height 10
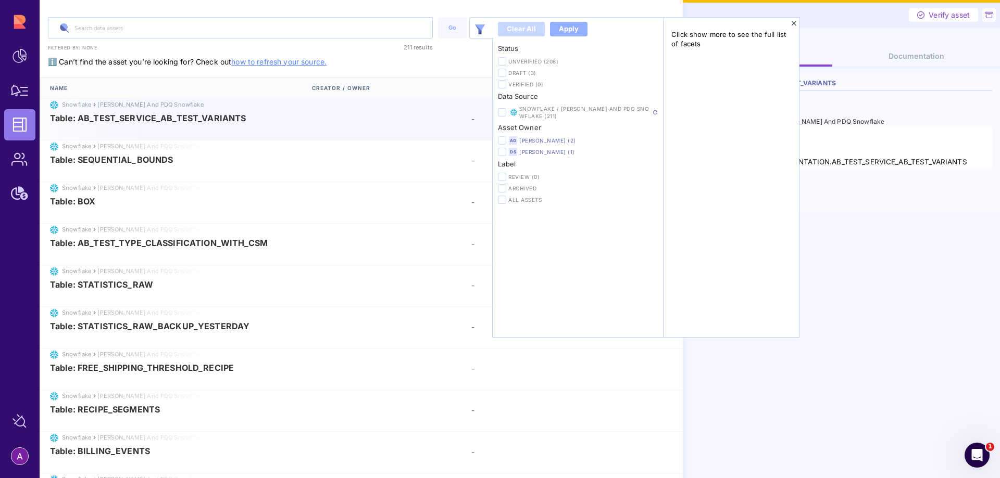
click at [502, 139] on icon at bounding box center [501, 141] width 5 height 6
click at [0, 0] on input "checkbox" at bounding box center [0, 0] width 0 height 0
click at [572, 26] on div "Apply" at bounding box center [569, 29] width 20 height 10
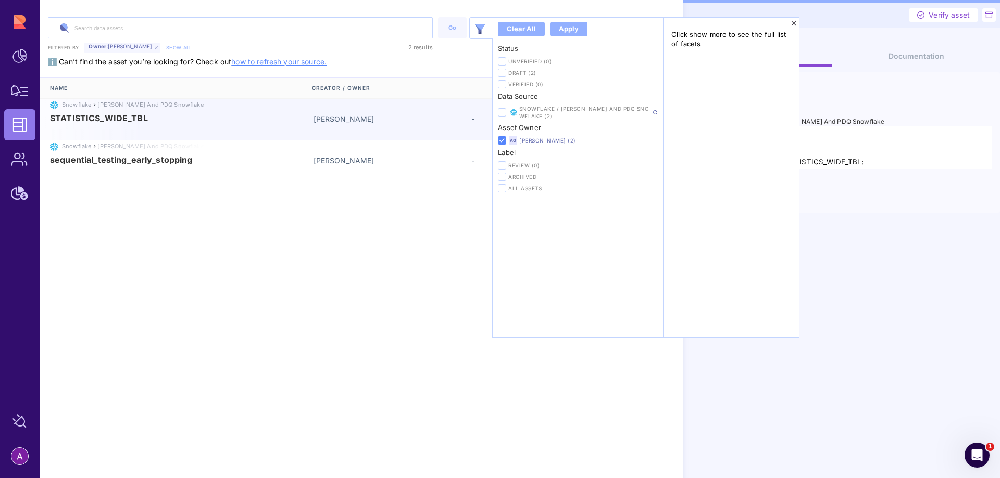
click at [400, 284] on div "Name Creator / Owner Snowflake Rupert and PDQ Snowflake STATISTICS_WIDE_TBL Avi…" at bounding box center [361, 195] width 643 height 234
click at [794, 23] on icon at bounding box center [794, 23] width 6 height 7
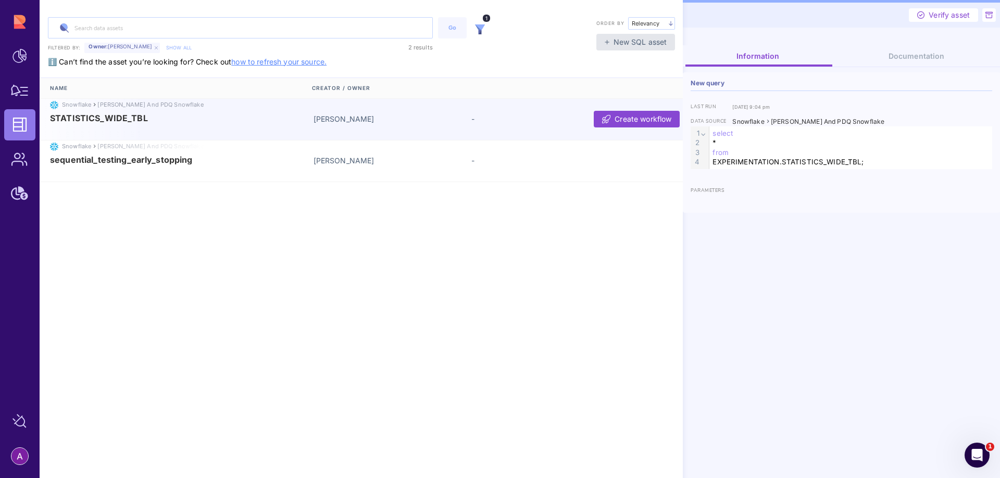
click at [510, 123] on div "-" at bounding box center [550, 118] width 158 height 11
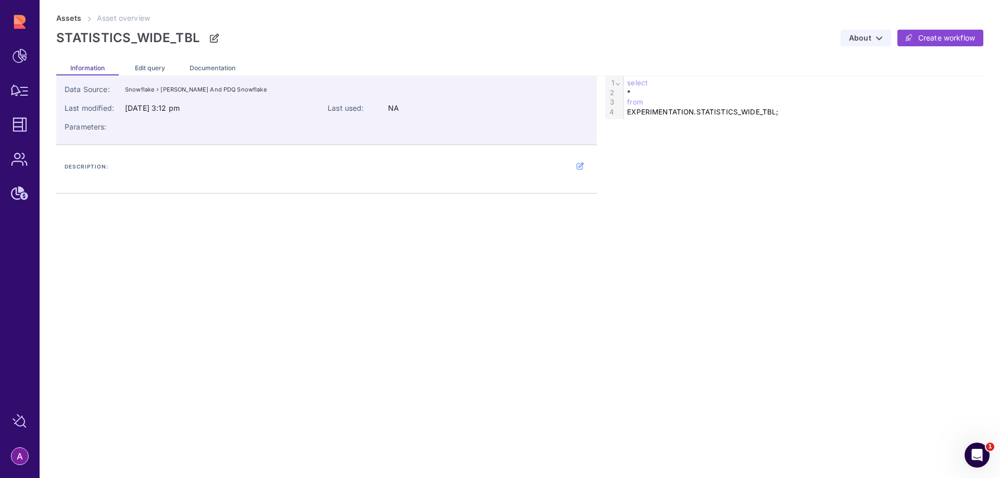
click at [884, 45] on link "About" at bounding box center [865, 38] width 50 height 17
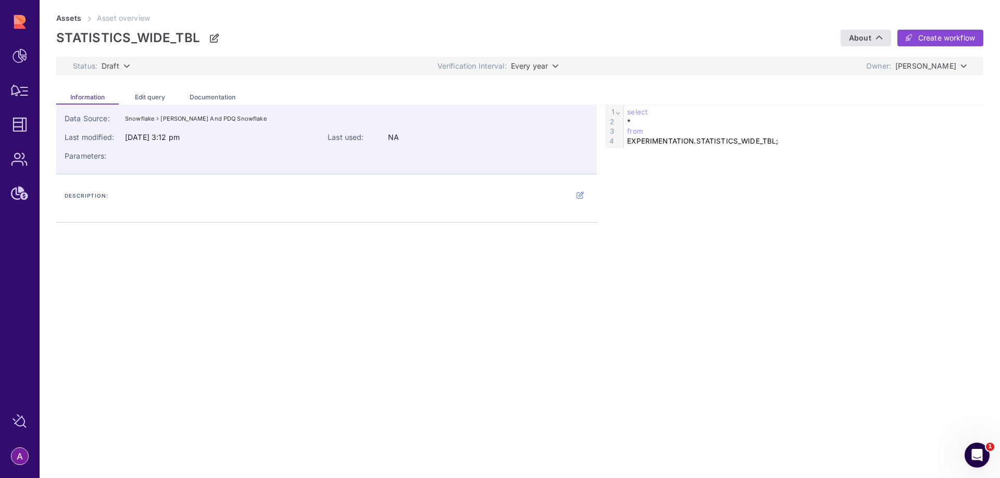
click at [459, 311] on div "Data Source: Snowflake Rupert and PDQ Snowflake Last modified: May 05, 2025, 3:…" at bounding box center [519, 306] width 927 height 402
click at [156, 95] on span "Edit query" at bounding box center [150, 97] width 30 height 8
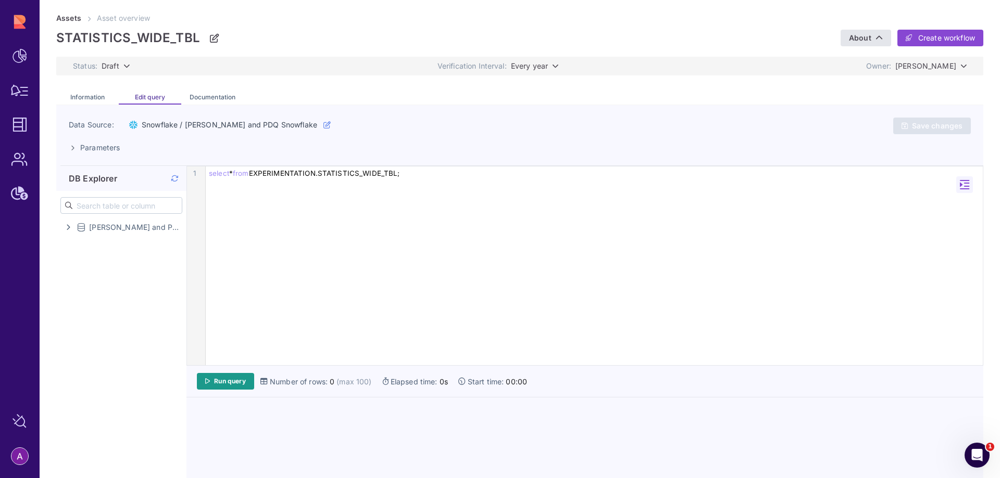
click at [205, 101] on div "Documentation" at bounding box center [212, 96] width 62 height 17
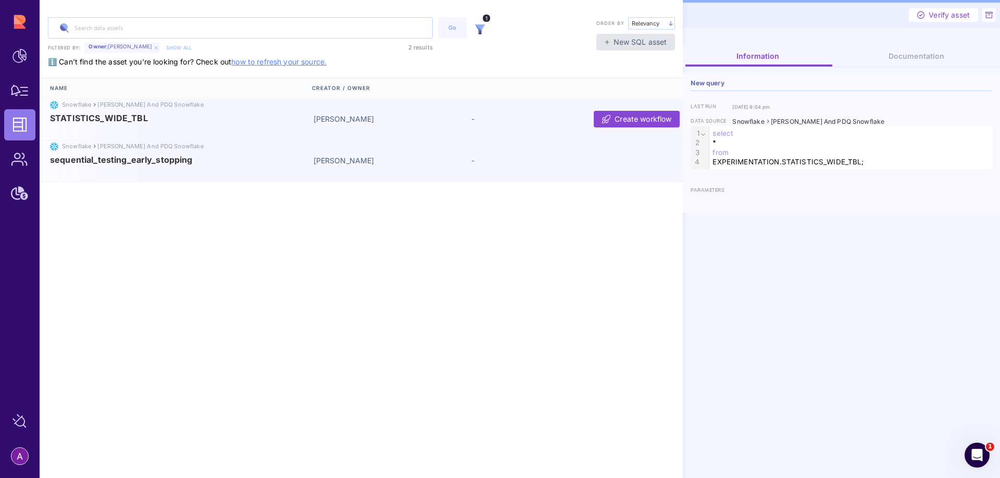
click at [137, 170] on div "Snowflake Rupert and PDQ Snowflake sequential_testing_early_stopping Aviya Gema…" at bounding box center [363, 162] width 646 height 42
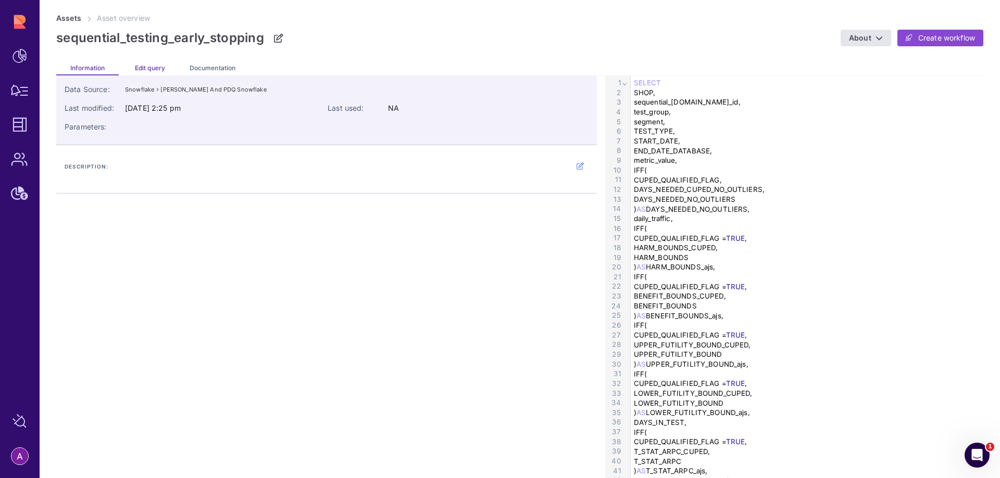
click at [148, 64] on span "Edit query" at bounding box center [150, 68] width 30 height 8
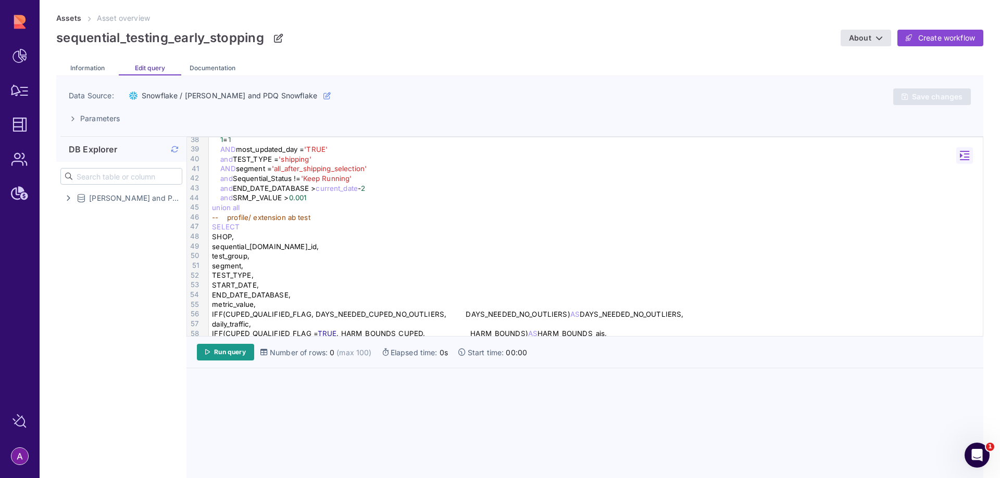
scroll to position [364, 0]
click at [373, 192] on div "and END_DATE_DATABASE > current_date - 2" at bounding box center [597, 188] width 777 height 10
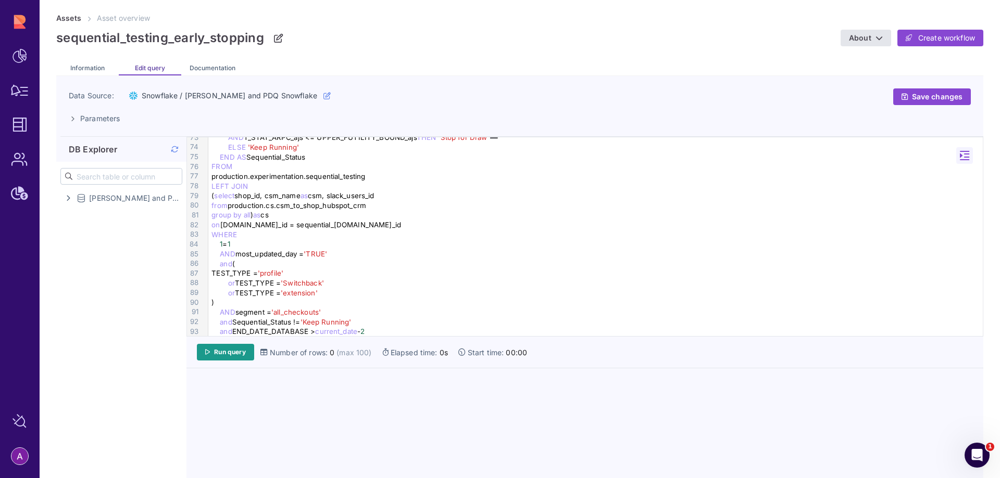
scroll to position [720, 0]
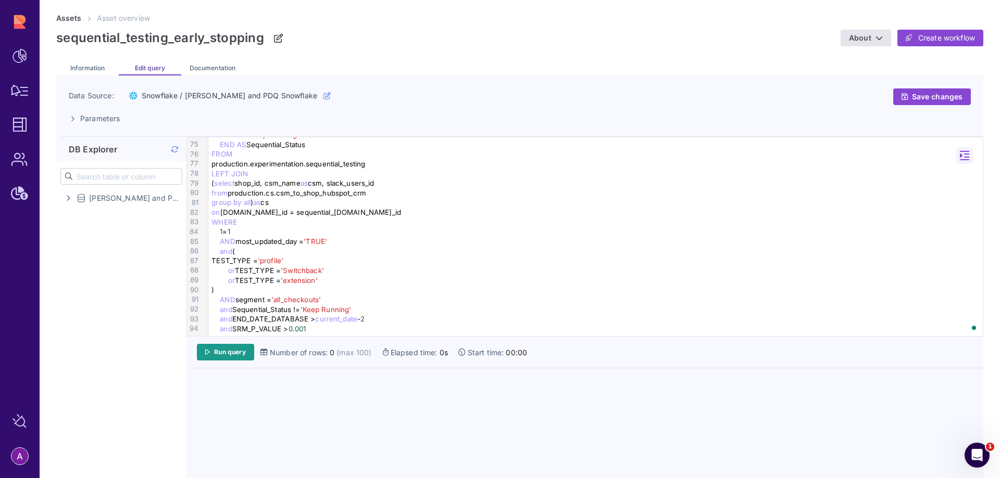
click at [382, 322] on div "and END_DATE_DATABASE > current_date - 2" at bounding box center [596, 319] width 777 height 10
click at [234, 347] on link "Run query" at bounding box center [225, 352] width 57 height 17
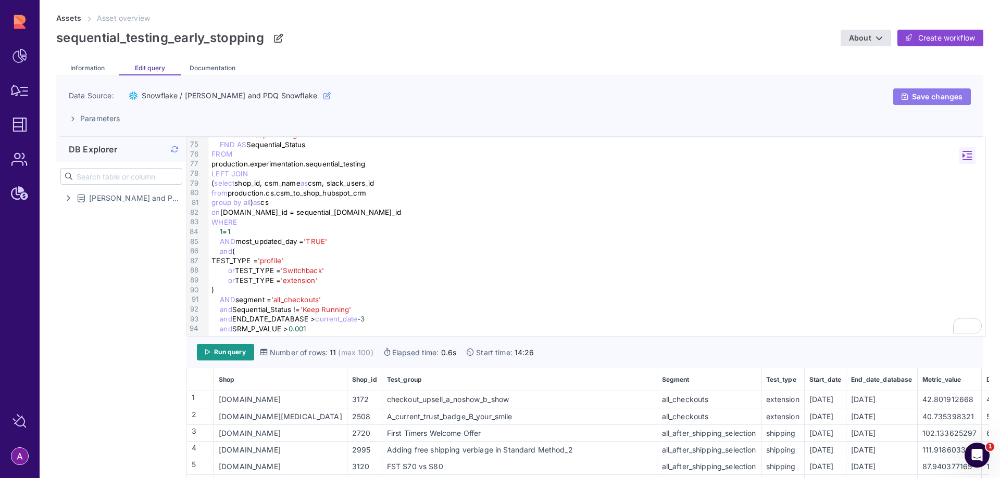
click at [936, 99] on span "Save changes" at bounding box center [937, 96] width 50 height 9
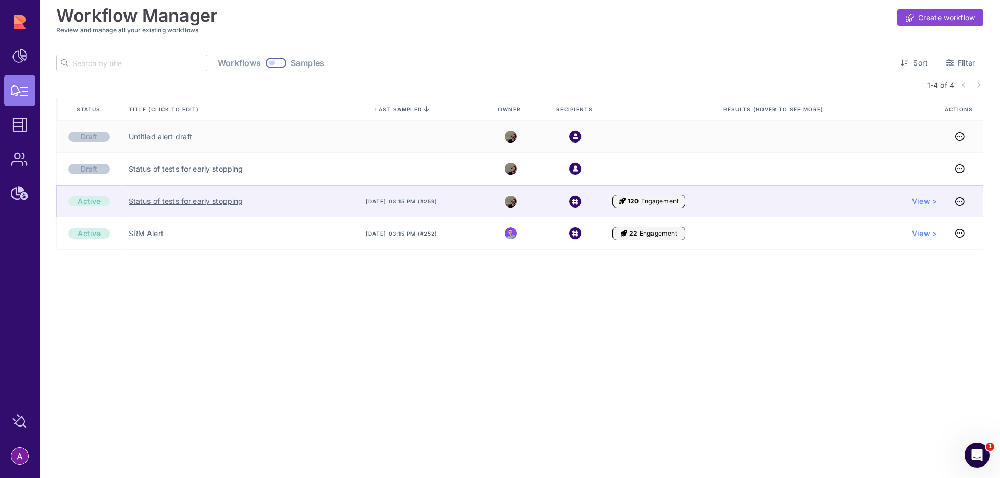
click at [163, 203] on link "Status of tests for early stopping" at bounding box center [186, 201] width 115 height 10
click at [363, 196] on div "[DATE] 03:15 pm (#259)" at bounding box center [404, 201] width 158 height 32
click at [191, 205] on link "Status of tests for early stopping" at bounding box center [186, 201] width 115 height 10
click at [181, 201] on link "Status of tests for early stopping" at bounding box center [186, 201] width 115 height 10
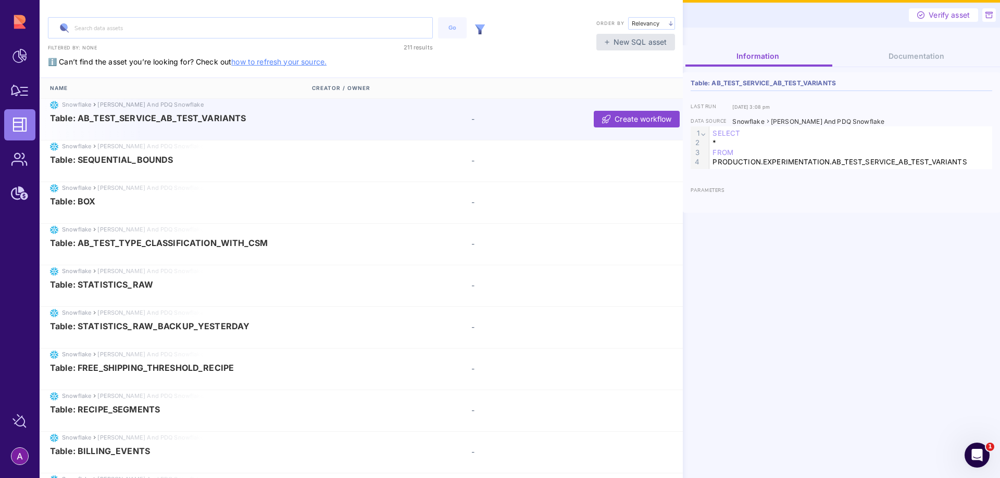
click at [480, 35] on div at bounding box center [479, 28] width 21 height 22
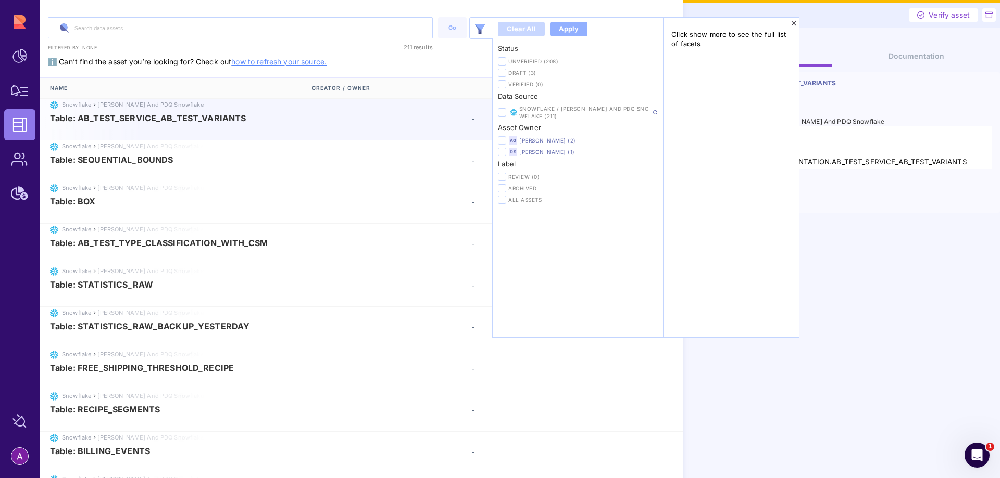
click at [503, 138] on icon at bounding box center [501, 141] width 5 height 6
click at [0, 0] on input "checkbox" at bounding box center [0, 0] width 0 height 0
click at [569, 31] on div "Apply" at bounding box center [569, 29] width 20 height 10
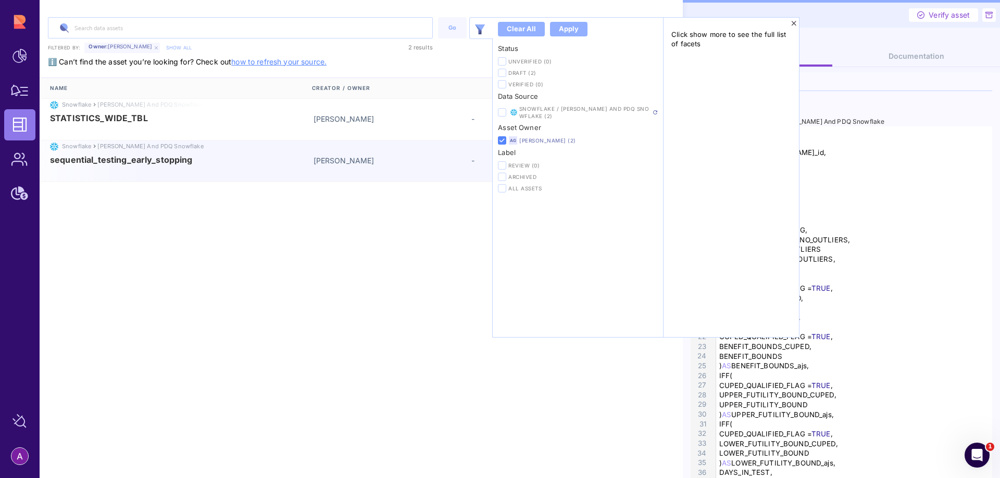
click at [162, 163] on span "sequential_testing_early_stopping" at bounding box center [121, 159] width 143 height 9
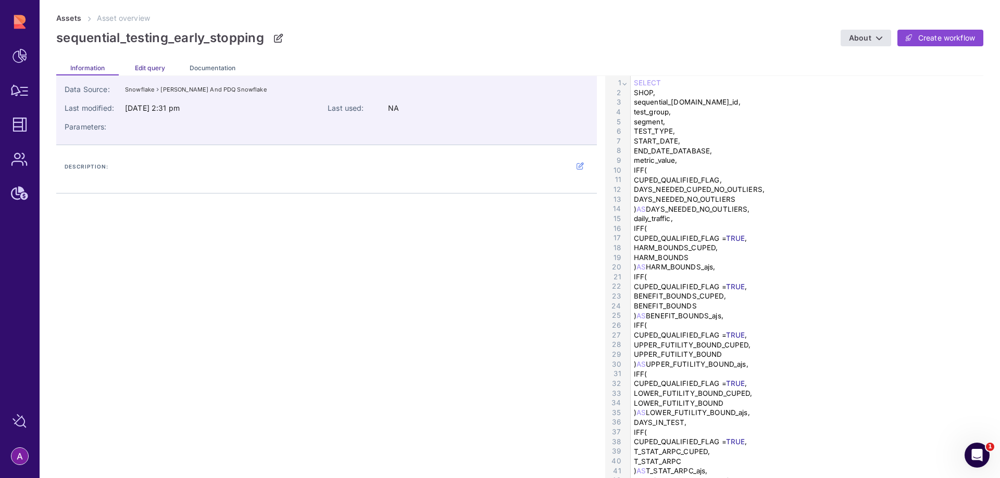
click at [144, 65] on span "Edit query" at bounding box center [150, 68] width 30 height 8
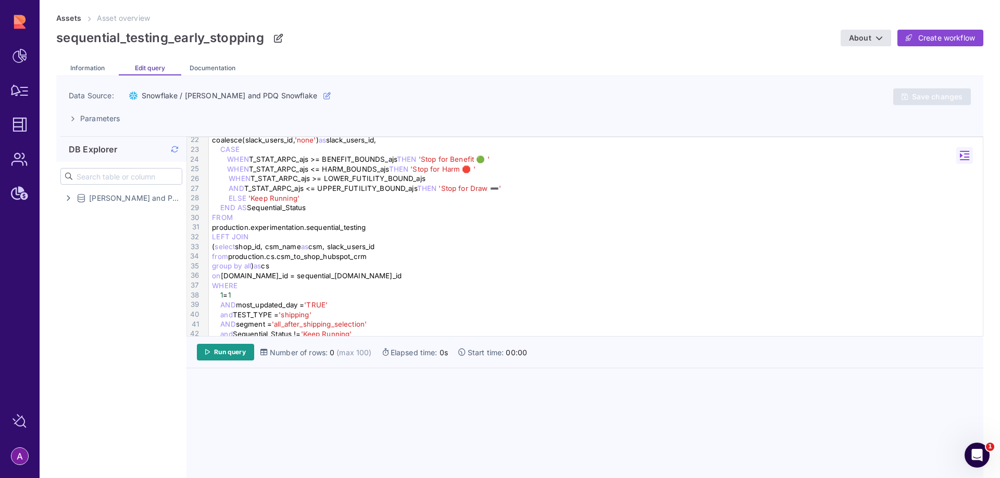
scroll to position [156, 0]
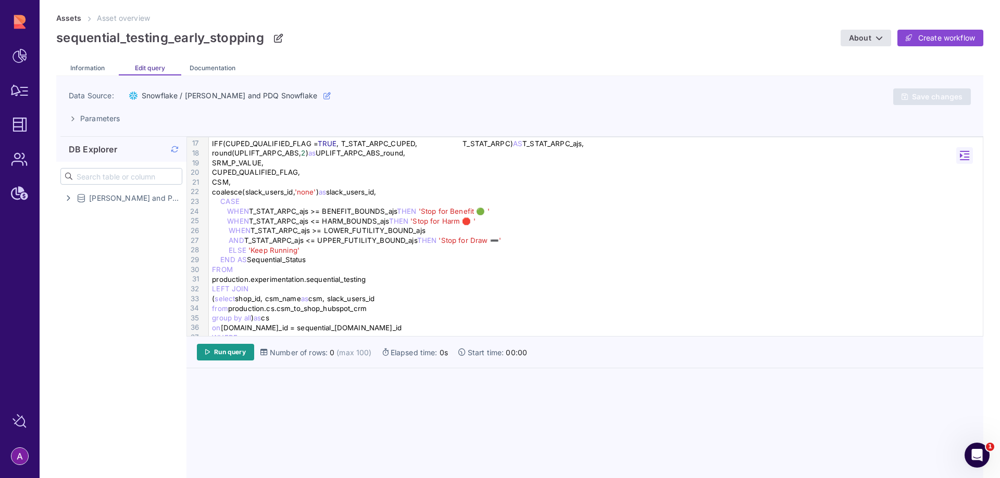
click at [269, 193] on div "coalesce(slack_users_id, 'none' ) as slack_users_id," at bounding box center [597, 192] width 777 height 10
click at [269, 193] on div "coalesce(slack_users_id, 'none' ) as slack_users_id ," at bounding box center [597, 192] width 777 height 10
paste div "To enrich screen reader interactions, please activate Accessibility in Grammarl…"
click at [265, 191] on span "''" at bounding box center [263, 192] width 4 height 8
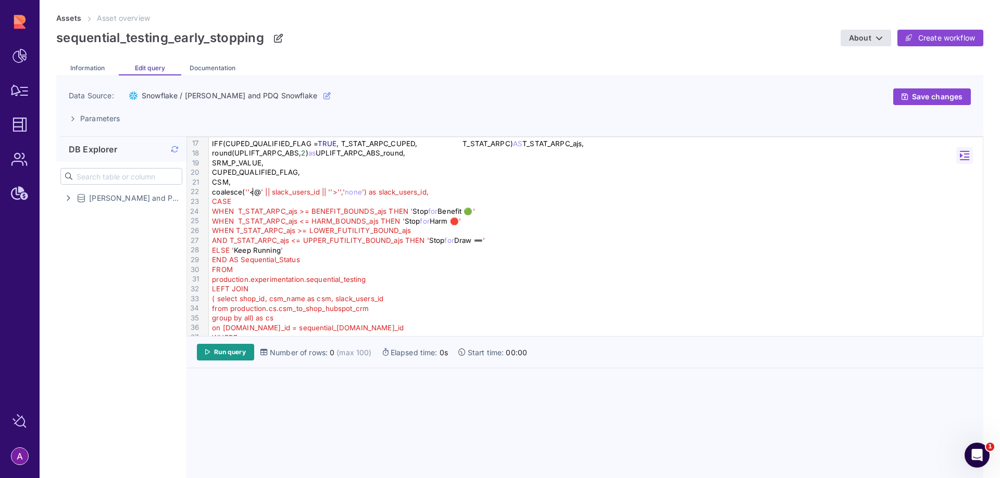
click at [252, 190] on div "coalesce( '' <@ ' || slack_users_id || ''>'',' none ') as slack_users_id," at bounding box center [597, 192] width 777 height 10
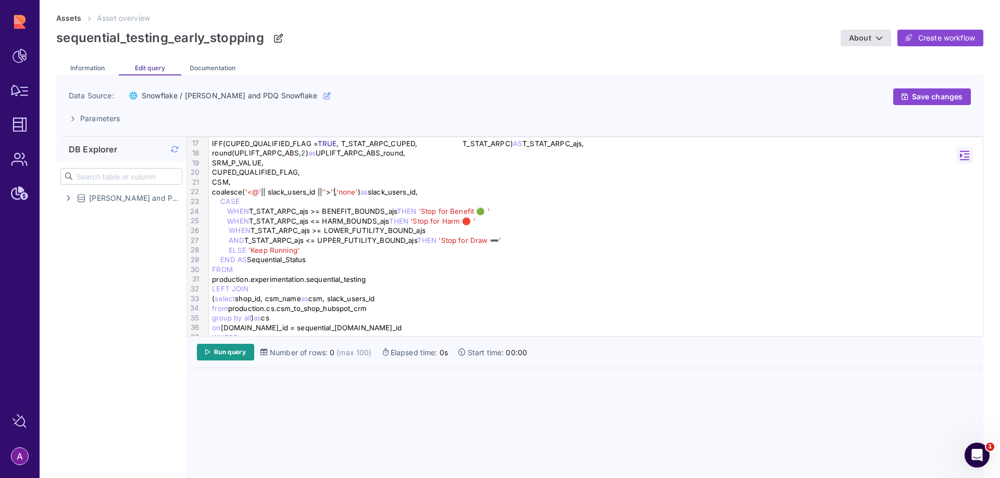
click at [326, 191] on span "''" at bounding box center [324, 192] width 4 height 8
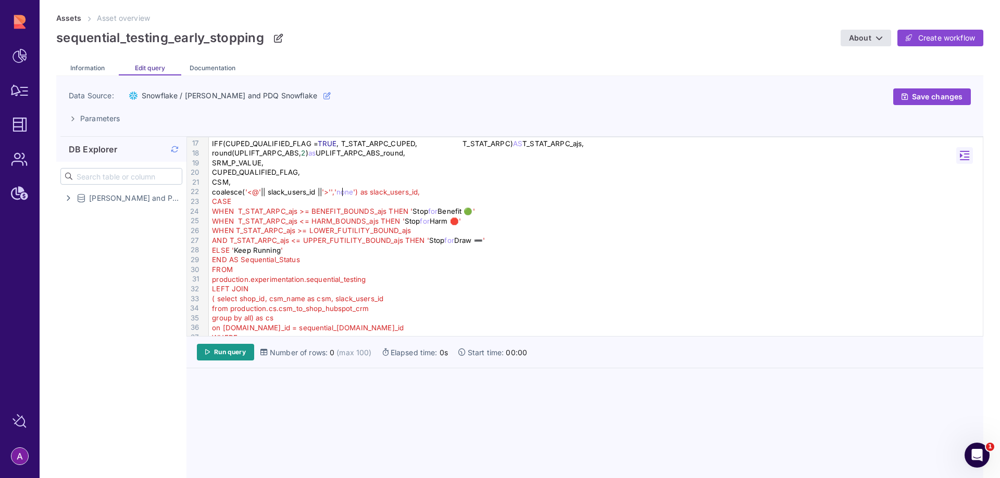
click at [336, 192] on span "'>'','" at bounding box center [329, 192] width 15 height 8
click at [336, 191] on span "'>'','" at bounding box center [329, 192] width 15 height 8
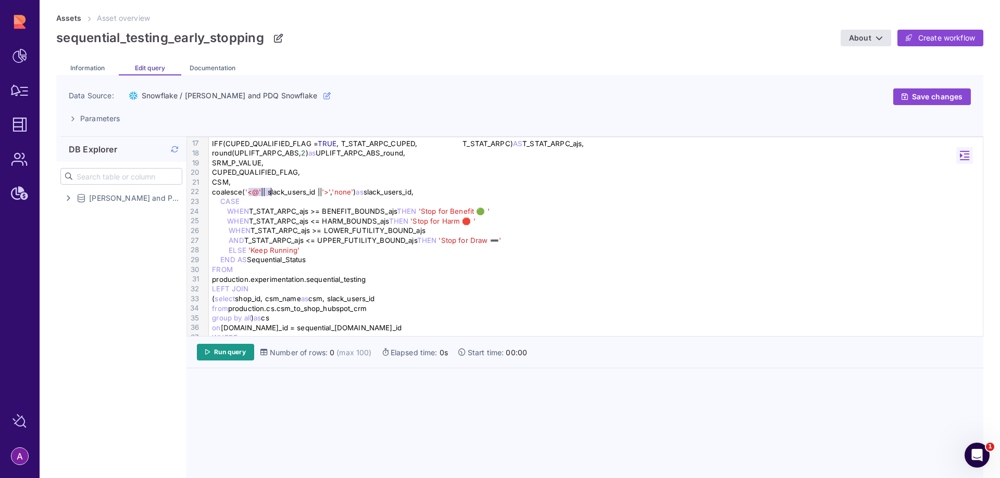
drag, startPoint x: 249, startPoint y: 193, endPoint x: 272, endPoint y: 194, distance: 22.9
click at [272, 194] on div "coalesce( '<@' || slack_users_id || '>' , 'none' ) as slack_users_id," at bounding box center [597, 192] width 777 height 10
click at [211, 196] on div "coalesce( '<@' || slack_users_id || '>' , 'none' ) as slack_users_id," at bounding box center [597, 192] width 777 height 10
click at [216, 194] on div "coalesce( '<@' || slack_users_id || '>' , 'none' ) as slack_users_id," at bounding box center [597, 192] width 777 height 10
drag, startPoint x: 296, startPoint y: 192, endPoint x: 271, endPoint y: 192, distance: 25.0
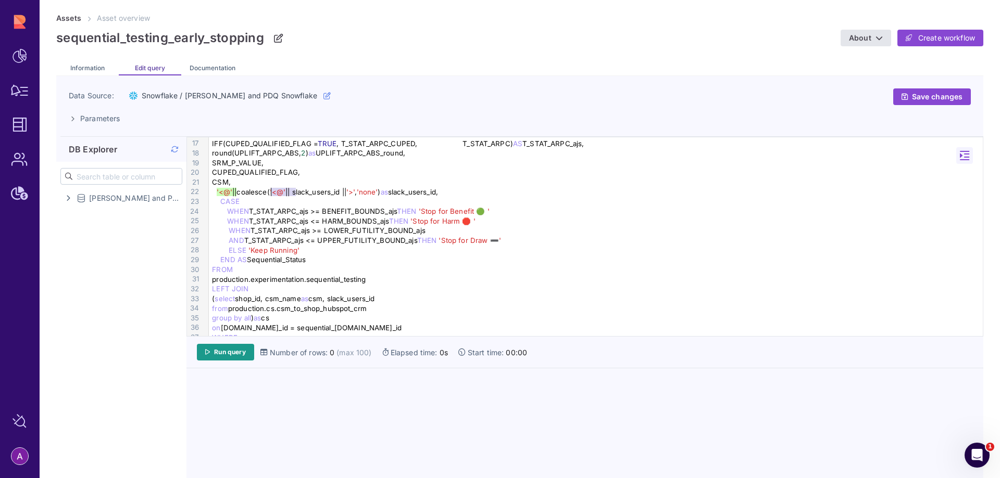
click at [271, 192] on div "'<@' | | coalesce( '<@' || slack_users_id || '>' , 'none' ) as slack_users_id," at bounding box center [597, 192] width 777 height 10
drag, startPoint x: 322, startPoint y: 192, endPoint x: 337, endPoint y: 192, distance: 15.6
click at [337, 192] on div "'<@' ||coalesce(slack_users_id || '>' , 'none' ) as slack_users_id," at bounding box center [597, 192] width 777 height 10
click at [362, 195] on div "'<@' ||coalesce ( slack_users_id || '>' , 'none' ) as slack_users_id," at bounding box center [597, 192] width 777 height 10
drag, startPoint x: 319, startPoint y: 193, endPoint x: 336, endPoint y: 194, distance: 17.2
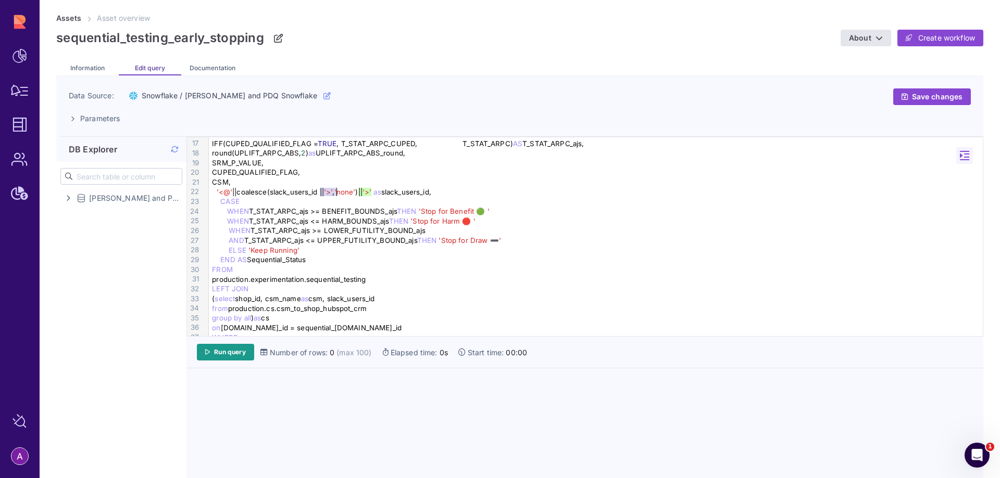
click at [336, 194] on div "'<@' ||coalesce(slack_users_id || '>' , 'none' ) | | '>' as slack_users_id," at bounding box center [597, 192] width 777 height 10
click at [234, 192] on div "'<@' ||coalesce(slack_users_id, 'none' )|| '>' as slack_users_id," at bounding box center [597, 192] width 777 height 10
click at [369, 195] on div "'<@' ||coalesce(slack_users_id, 'none' )|| '>' as slack_users_id," at bounding box center [597, 192] width 777 height 10
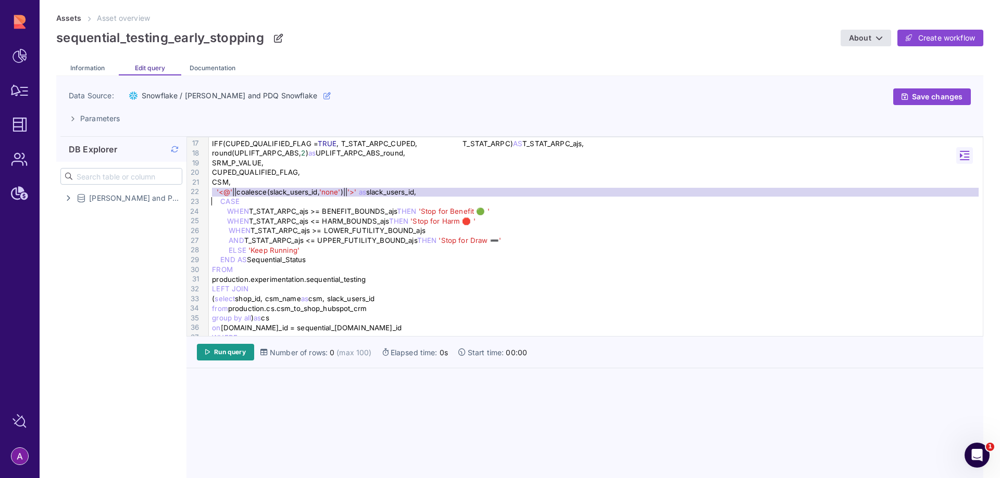
copy div "'<@' ||coalesce(slack_users_id, 'none' )|| '>' as slack_users_id,"
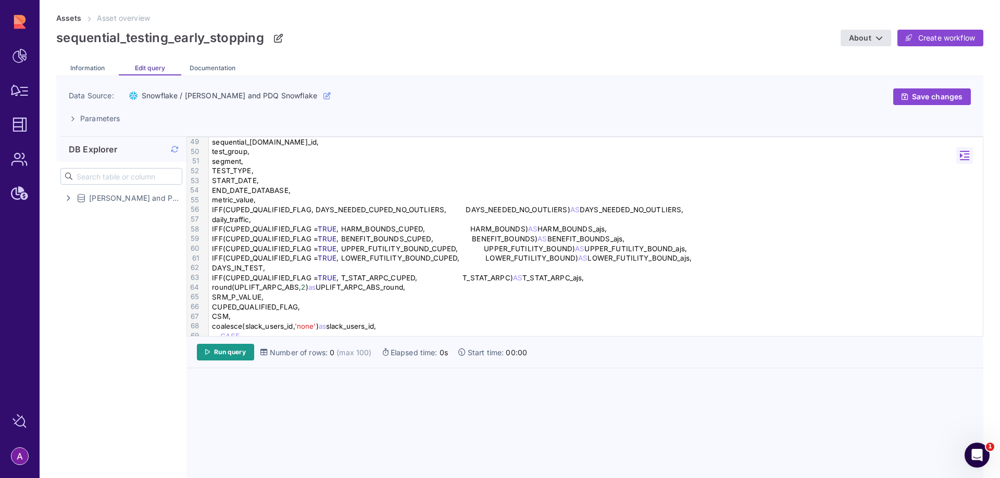
scroll to position [521, 0]
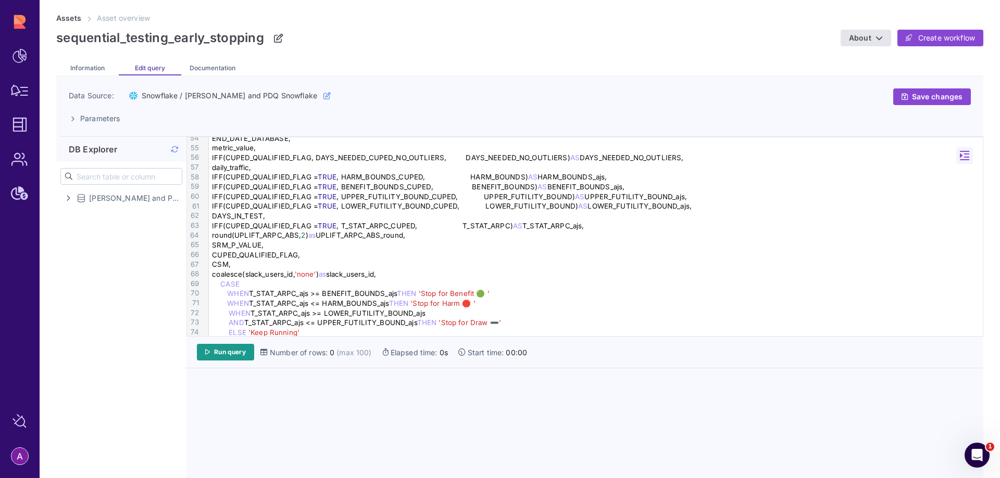
click at [235, 265] on div "CSM," at bounding box center [597, 265] width 777 height 10
click at [219, 358] on link "Run query" at bounding box center [225, 352] width 57 height 17
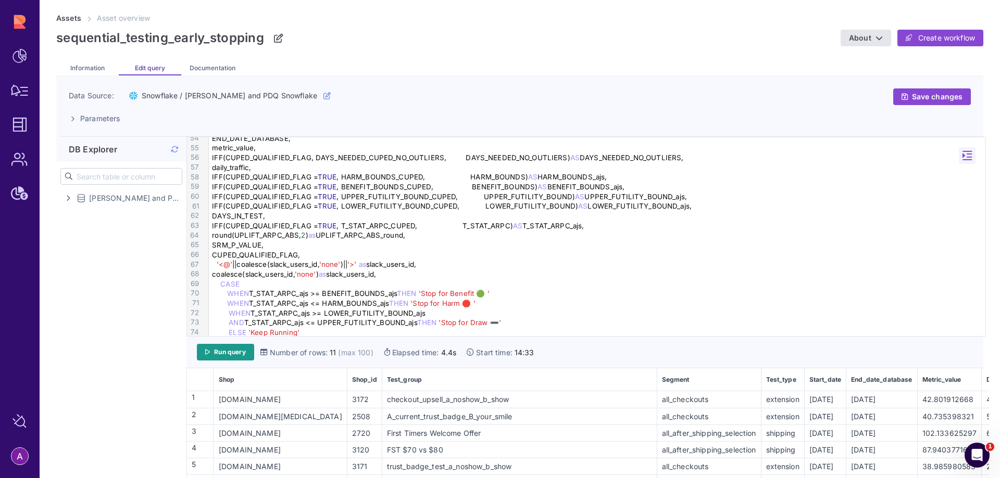
click at [590, 414] on div "A_current_trust_badge_B_your_smile" at bounding box center [519, 416] width 273 height 11
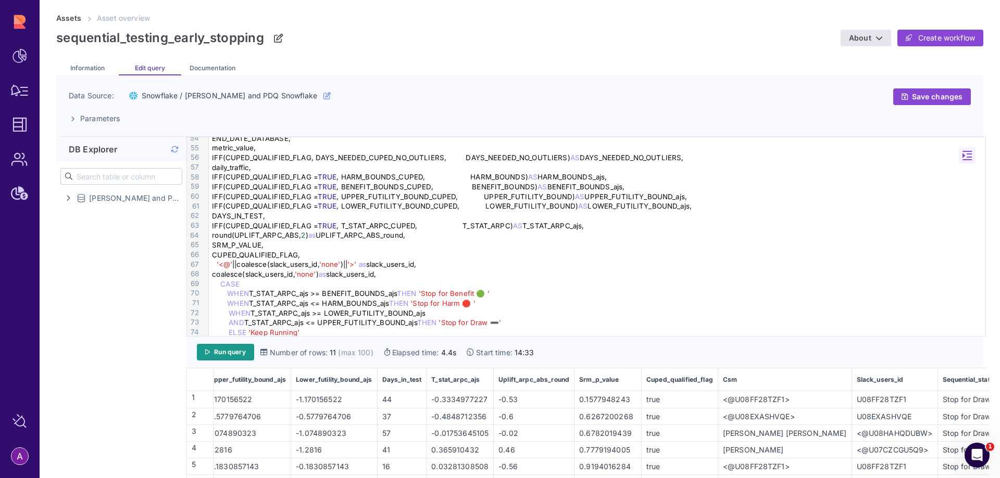
scroll to position [0, 1064]
click at [384, 269] on div "'<@' ||coalesce(slack_users_id, 'none' )|| '>' as slack_users_id," at bounding box center [598, 265] width 779 height 10
click at [356, 276] on div "coalesce(slack_users_id, 'none' ) as slack_users_id," at bounding box center [598, 275] width 779 height 10
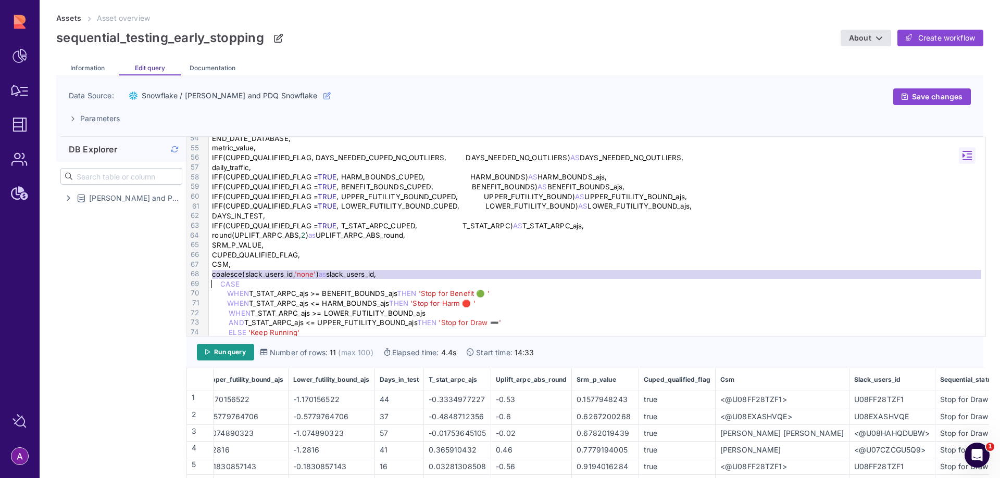
click at [356, 276] on div "coalesce(slack_users_id, 'none' ) as slack_users_id," at bounding box center [598, 275] width 779 height 10
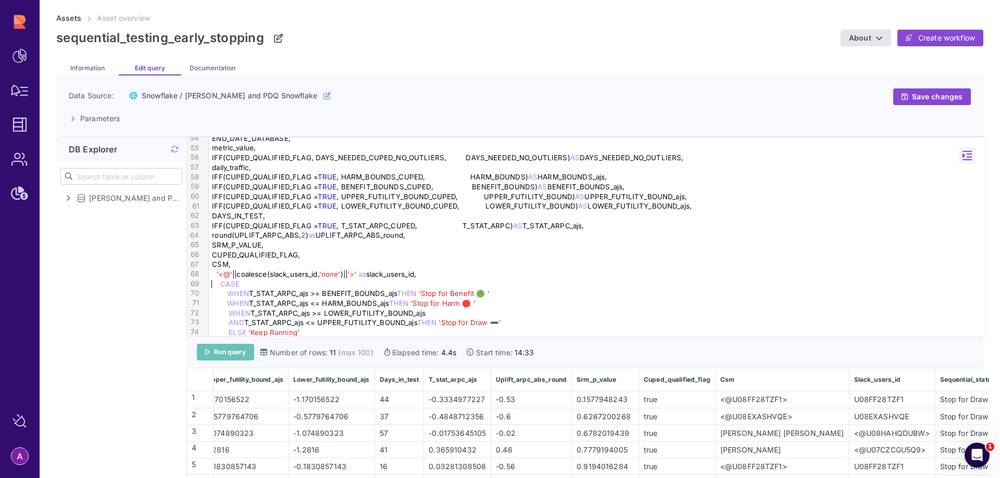
click at [237, 358] on link "Run query" at bounding box center [225, 352] width 57 height 17
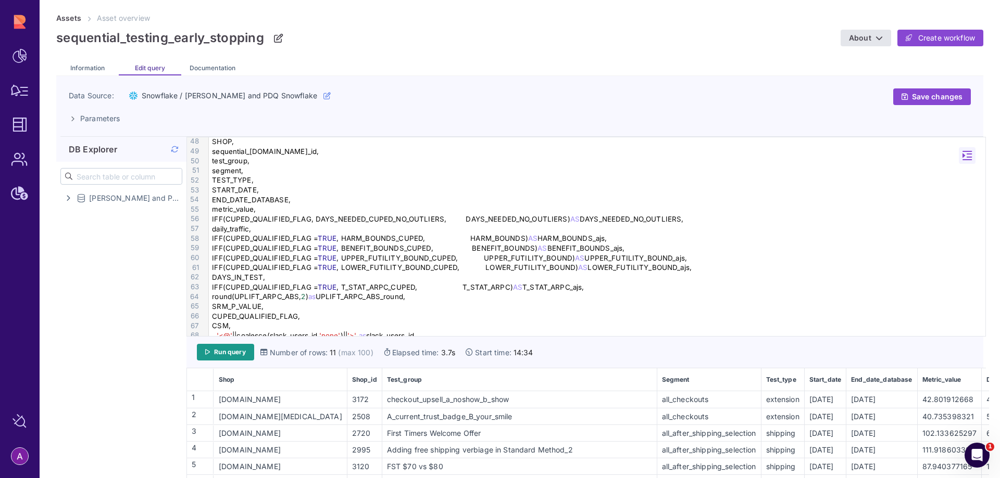
scroll to position [469, 0]
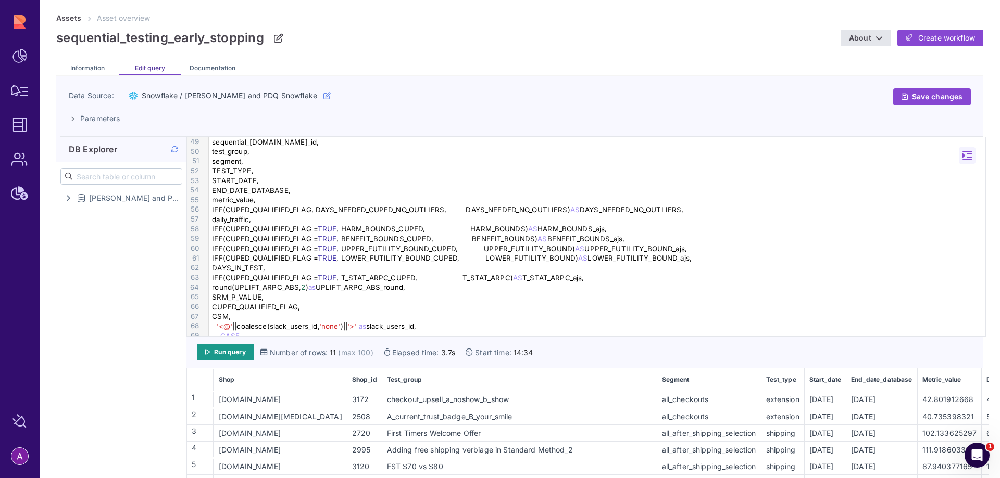
click at [529, 405] on div "checkout_upsell_a_noshow_b_show" at bounding box center [519, 399] width 273 height 11
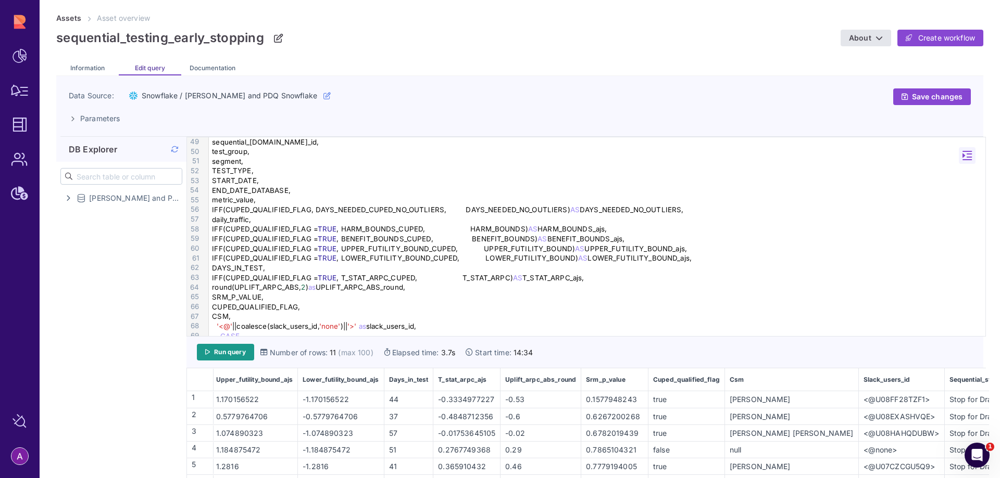
scroll to position [0, 1055]
click at [859, 438] on div "<@U08HAHQDUBW>" at bounding box center [900, 433] width 84 height 11
click at [859, 435] on div "<@U08HAHQDUBW>" at bounding box center [900, 433] width 84 height 11
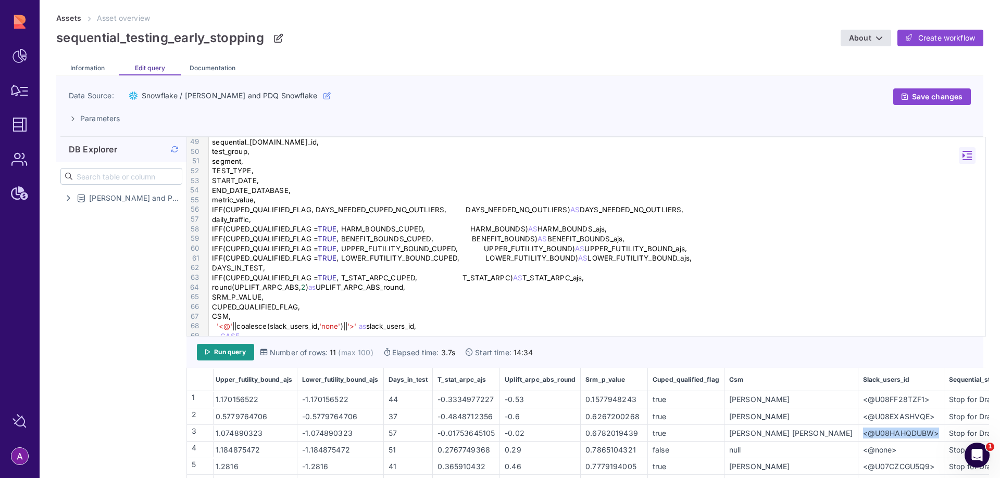
copy div "<@U08HAHQDUBW>"
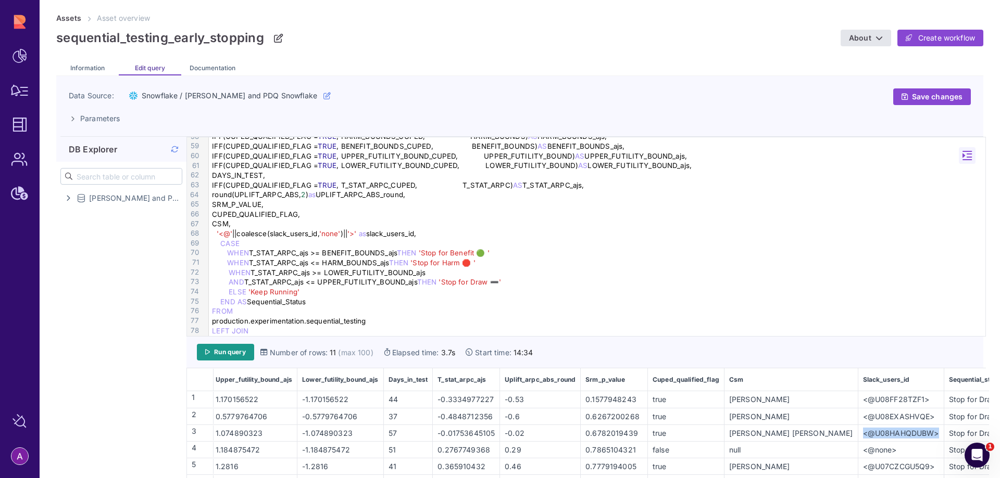
scroll to position [573, 0]
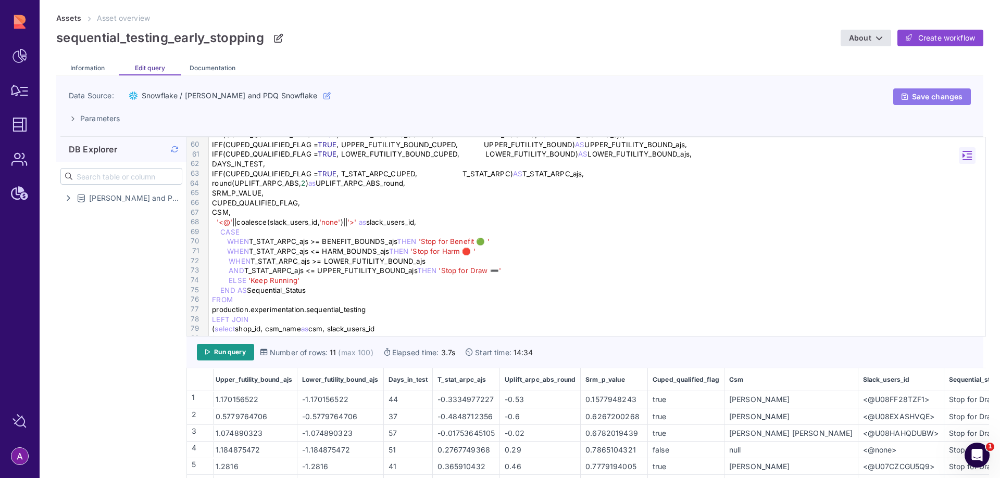
click at [934, 94] on span "Save changes" at bounding box center [937, 96] width 50 height 9
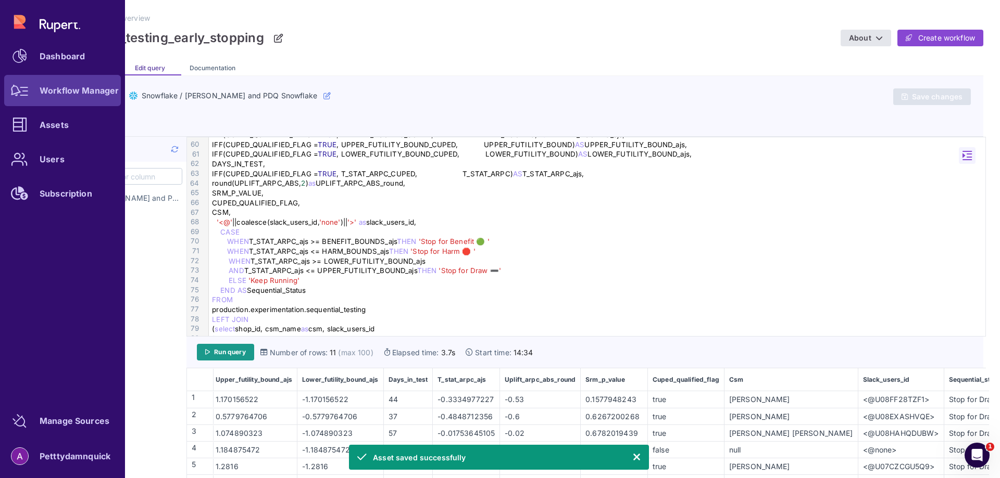
click at [35, 94] on link "Workflow Manager" at bounding box center [62, 90] width 117 height 31
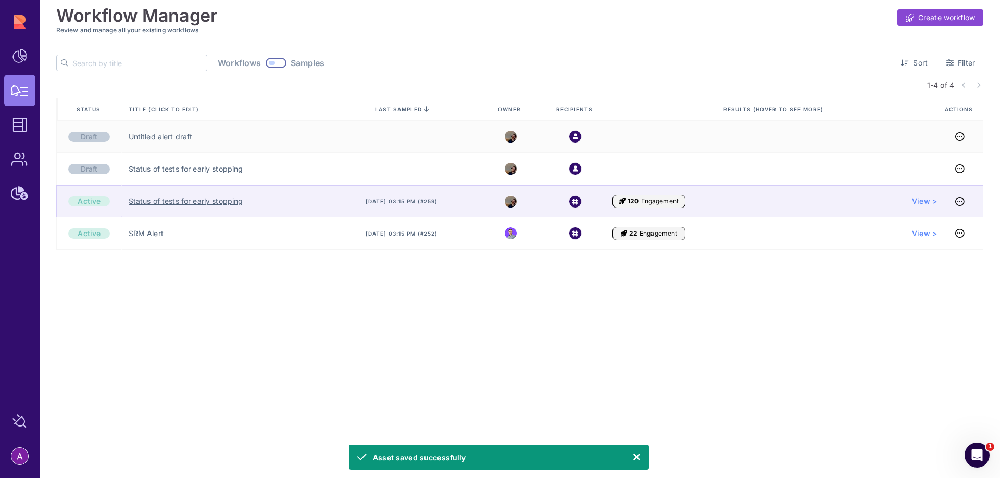
click at [150, 204] on link "Status of tests for early stopping" at bounding box center [186, 201] width 115 height 10
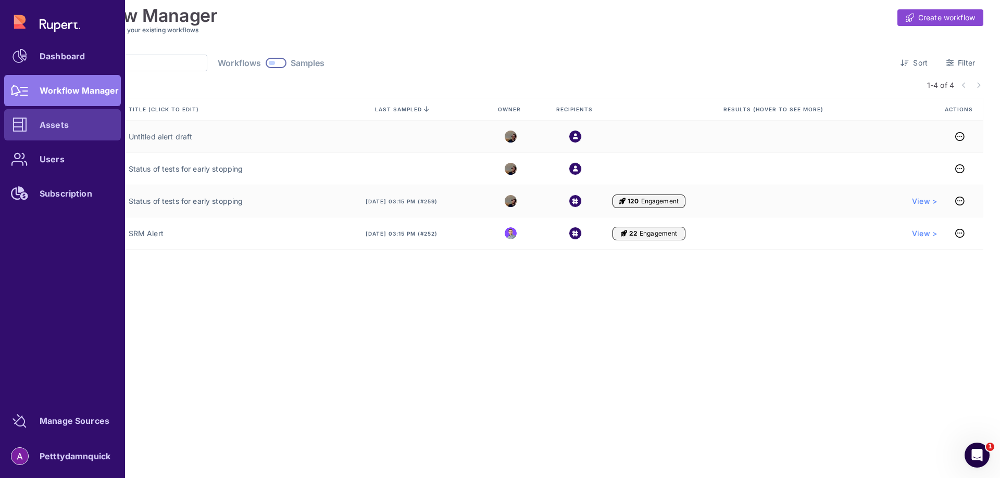
click at [70, 128] on link "Assets" at bounding box center [62, 124] width 117 height 31
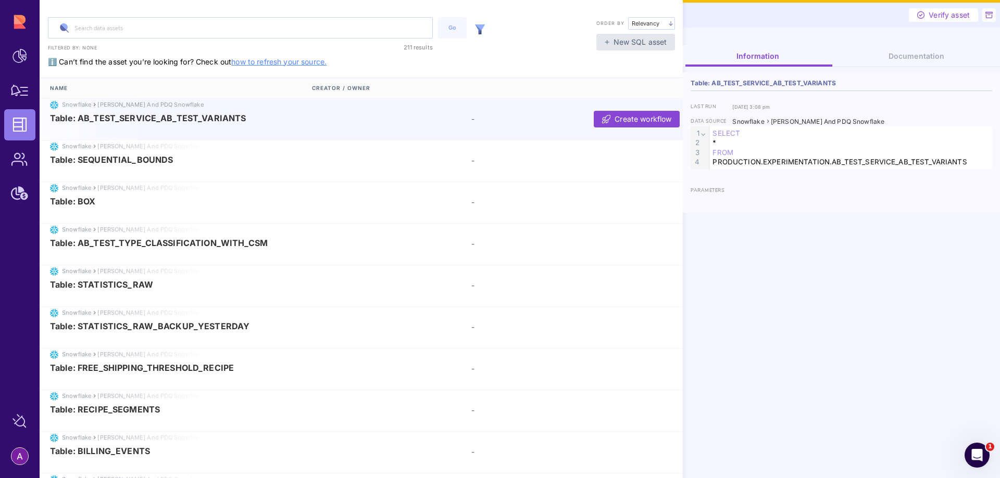
click at [485, 29] on div at bounding box center [479, 28] width 21 height 22
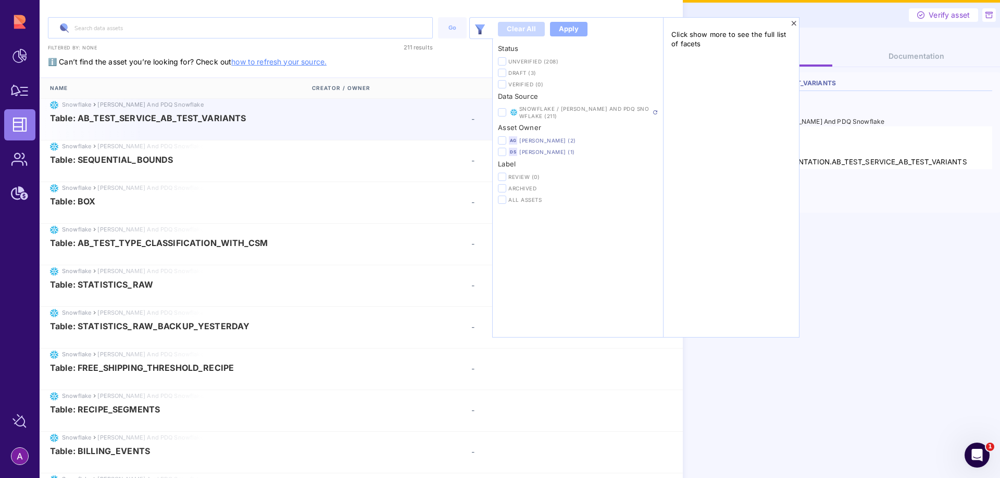
click at [540, 138] on link "[PERSON_NAME] (2)" at bounding box center [547, 140] width 57 height 6
click at [573, 29] on div "Apply" at bounding box center [569, 29] width 20 height 10
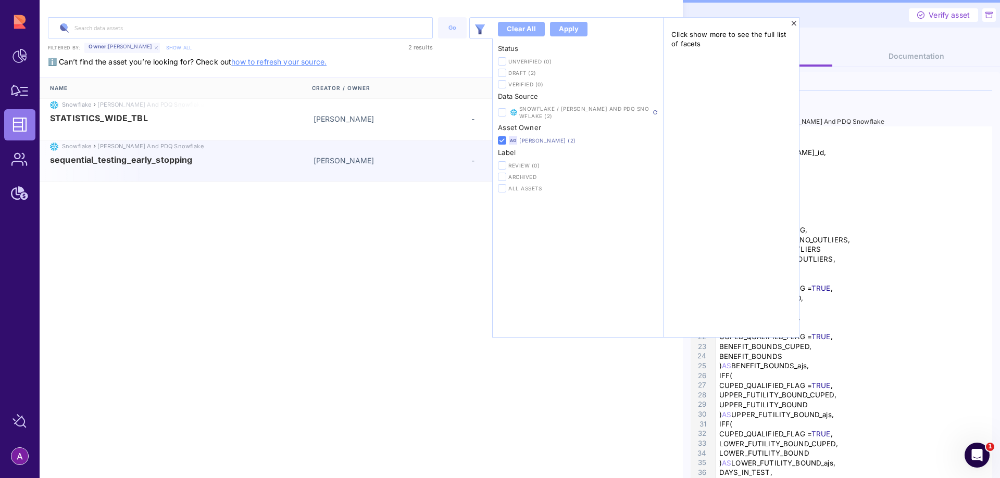
click at [124, 161] on span "sequential_testing_early_stopping" at bounding box center [121, 159] width 143 height 9
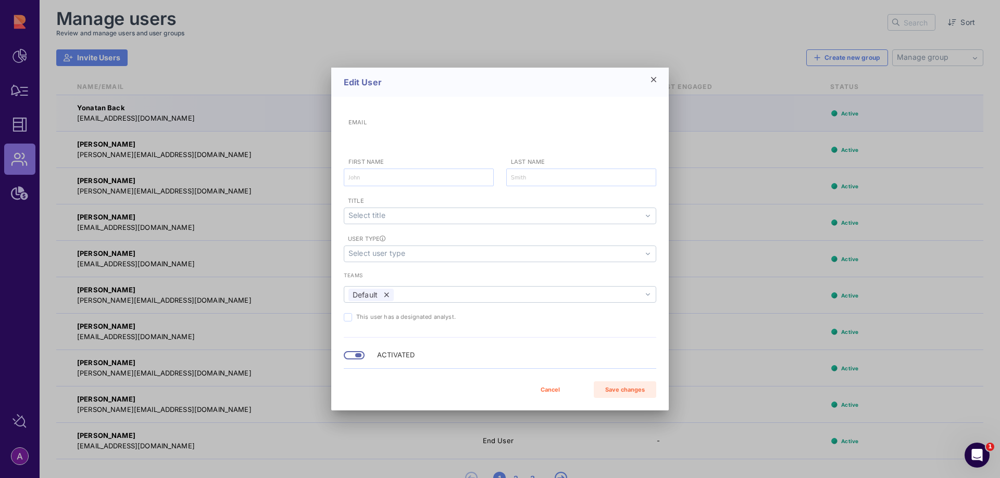
click at [659, 82] on div "Edit User" at bounding box center [499, 82] width 337 height 29
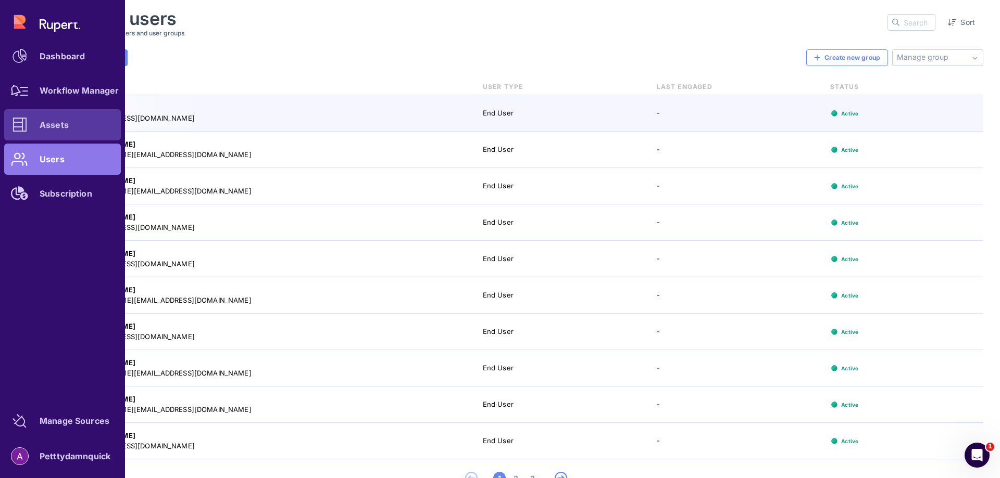
click at [44, 122] on div "Assets" at bounding box center [54, 125] width 29 height 6
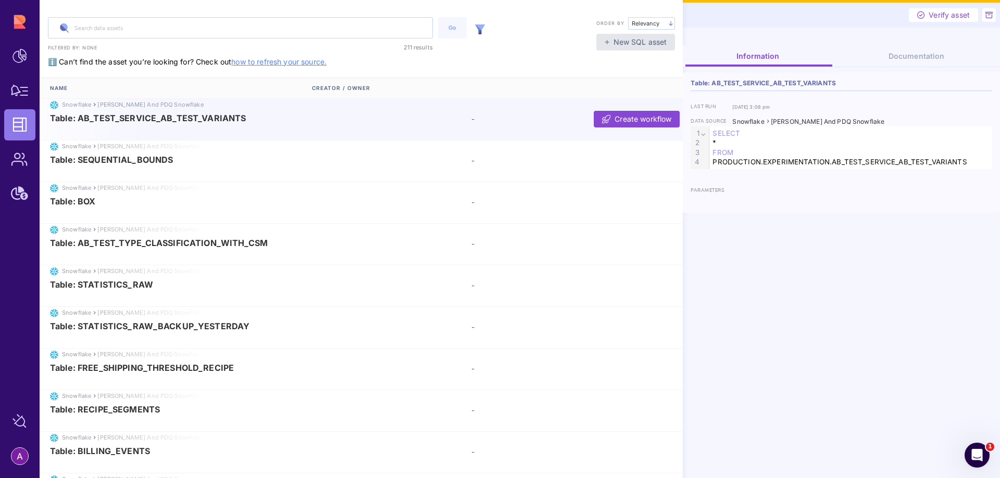
click at [482, 28] on img at bounding box center [480, 29] width 10 height 10
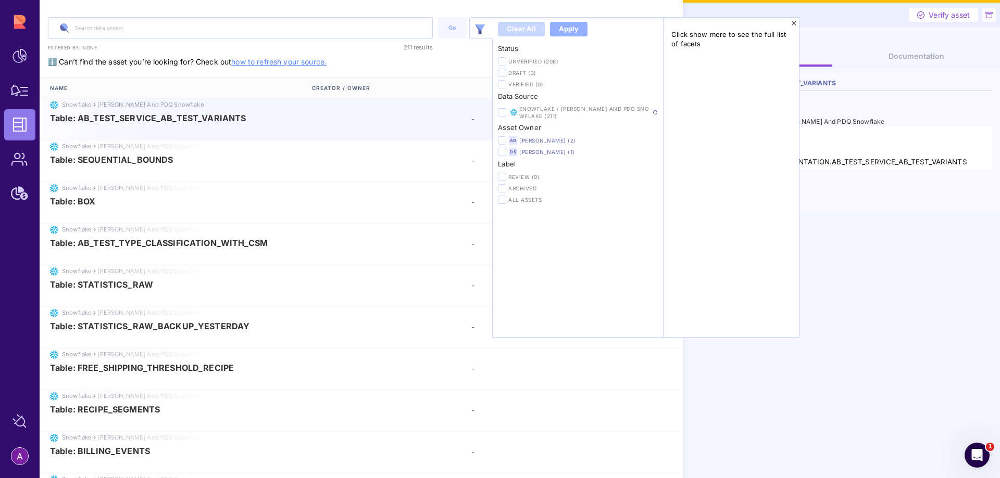
click at [510, 140] on span "AG" at bounding box center [513, 140] width 6 height 6
click at [500, 141] on icon at bounding box center [501, 141] width 5 height 6
click at [0, 0] on input "checkbox" at bounding box center [0, 0] width 0 height 0
click at [565, 29] on div "Apply" at bounding box center [569, 29] width 20 height 10
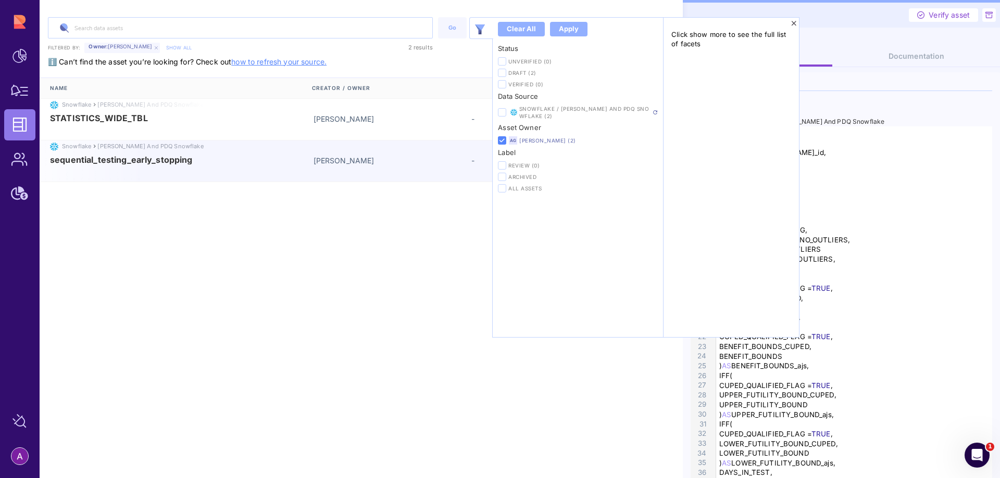
click at [121, 161] on span "sequential_testing_early_stopping" at bounding box center [121, 159] width 143 height 9
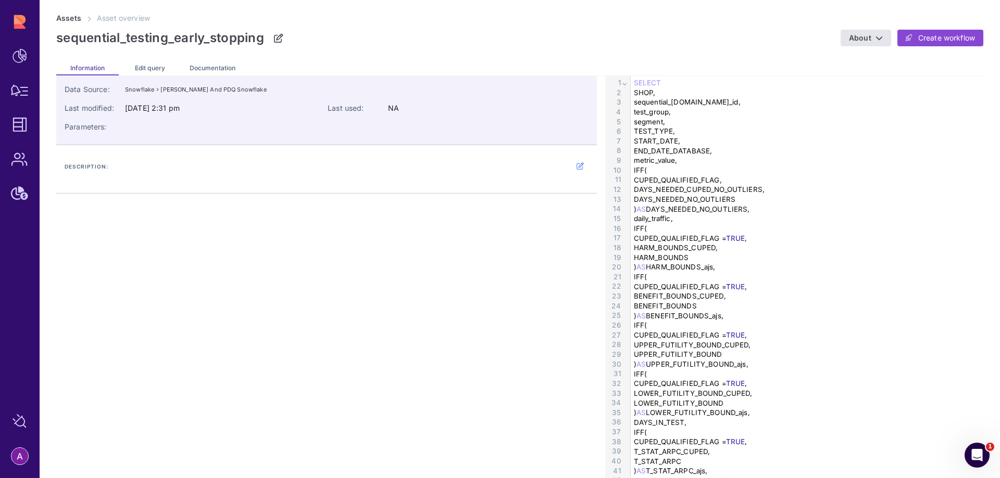
click at [163, 64] on div "Edit query" at bounding box center [150, 67] width 62 height 17
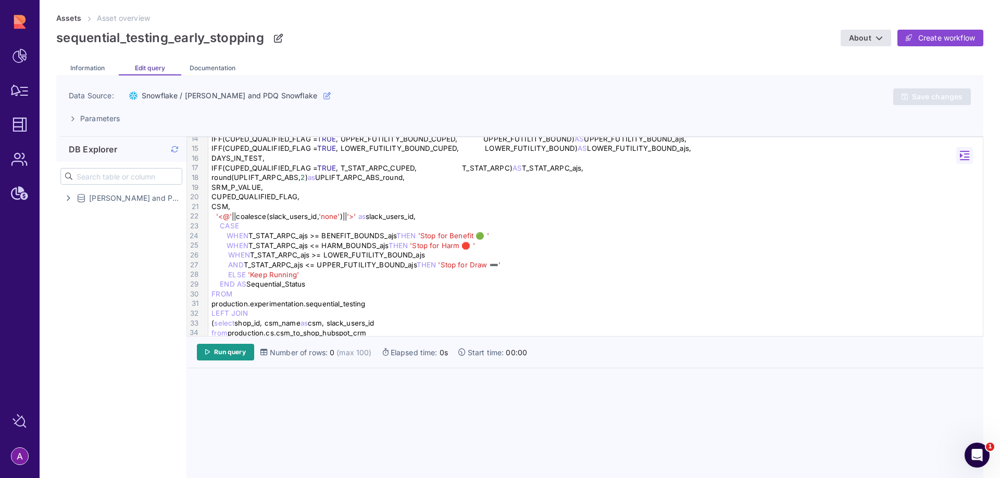
scroll to position [156, 0]
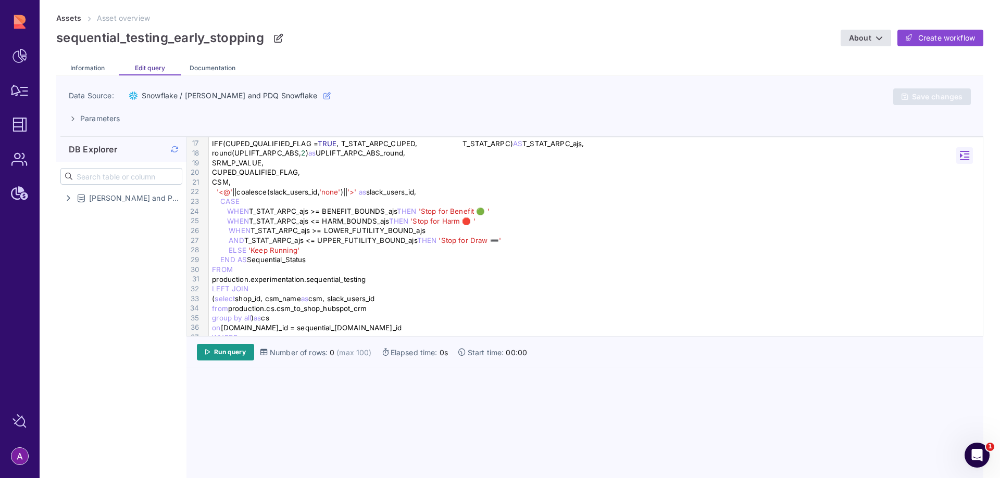
click at [353, 194] on span "'>'" at bounding box center [351, 192] width 9 height 8
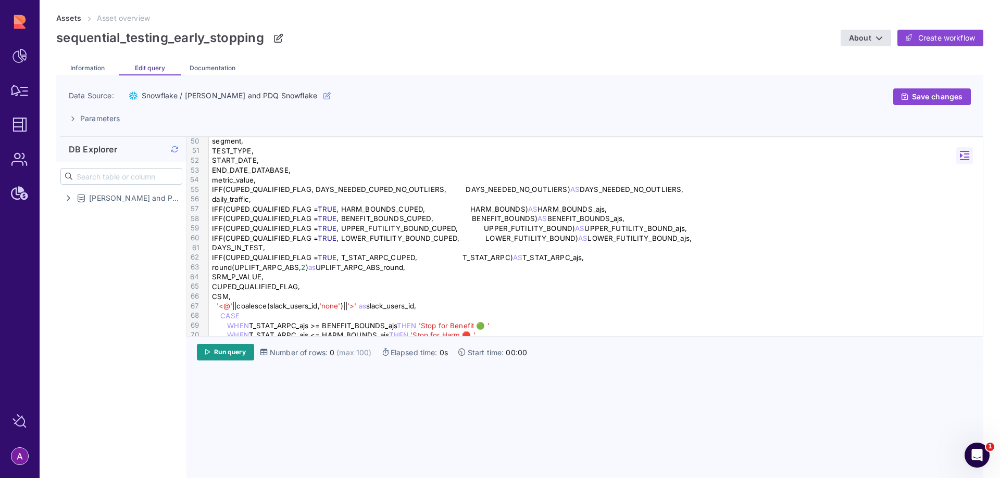
scroll to position [521, 0]
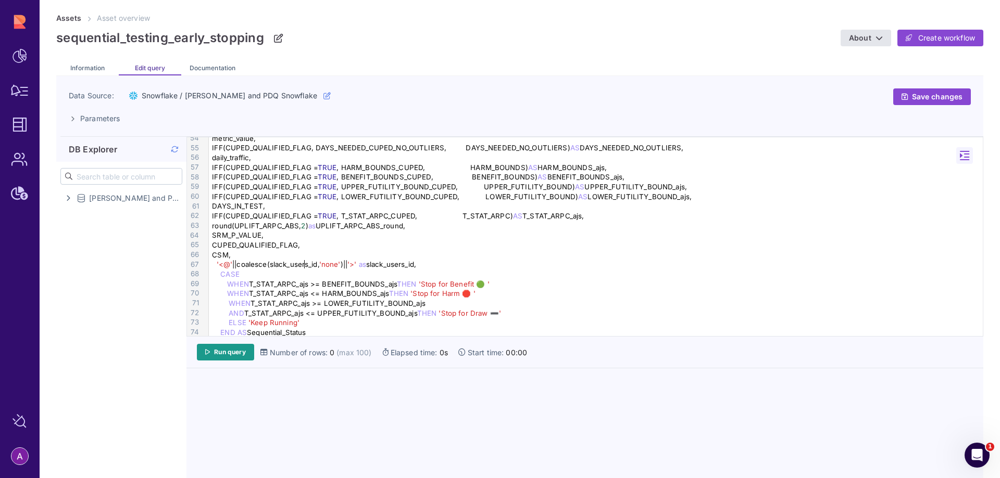
click at [305, 263] on div "'<@' ||coalesce(slack_users_id, 'none' )|| '>' as slack_users_id," at bounding box center [597, 265] width 777 height 10
click at [305, 263] on div "'<@' ||coalesce(slack_users_id, 'none' )|| '>' as slack_users_id ," at bounding box center [597, 265] width 777 height 10
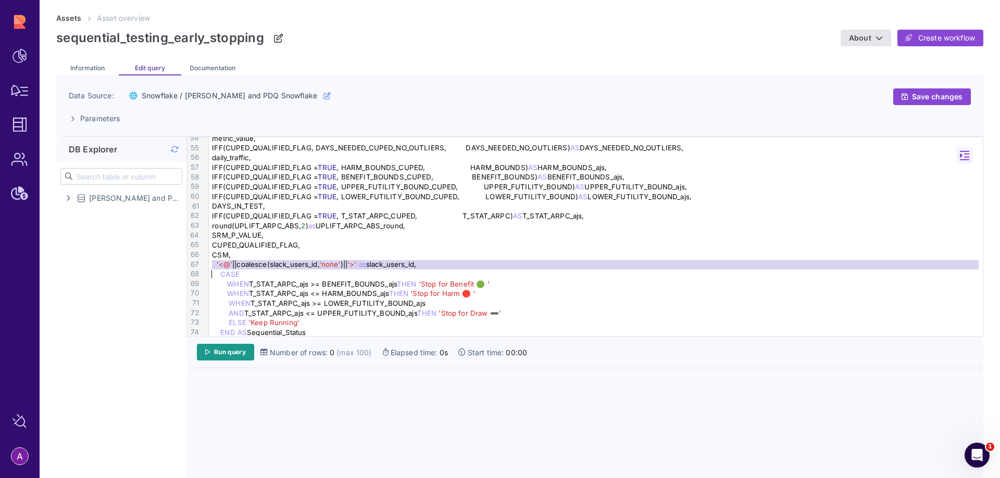
click at [305, 263] on div "'<@' ||coalesce(slack_users_id, 'none' )|| '>' as slack_users_id," at bounding box center [597, 265] width 777 height 10
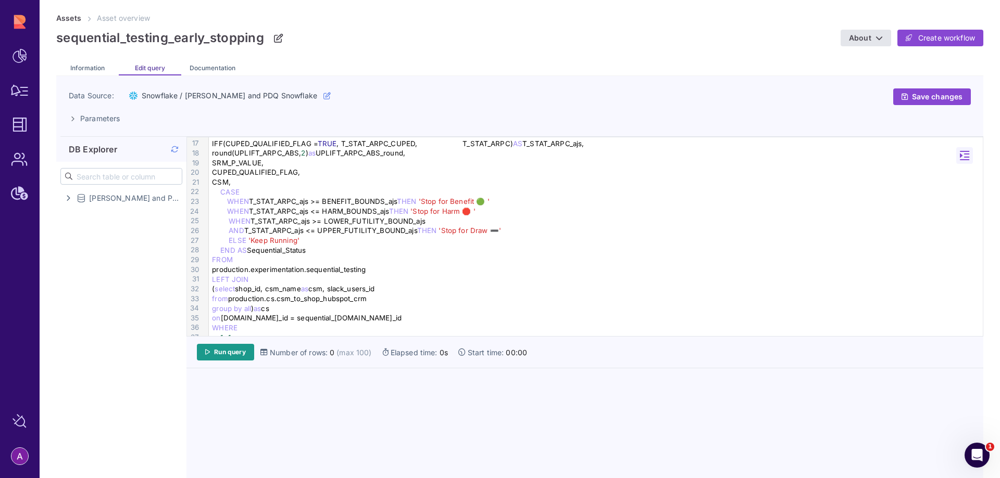
scroll to position [312, 0]
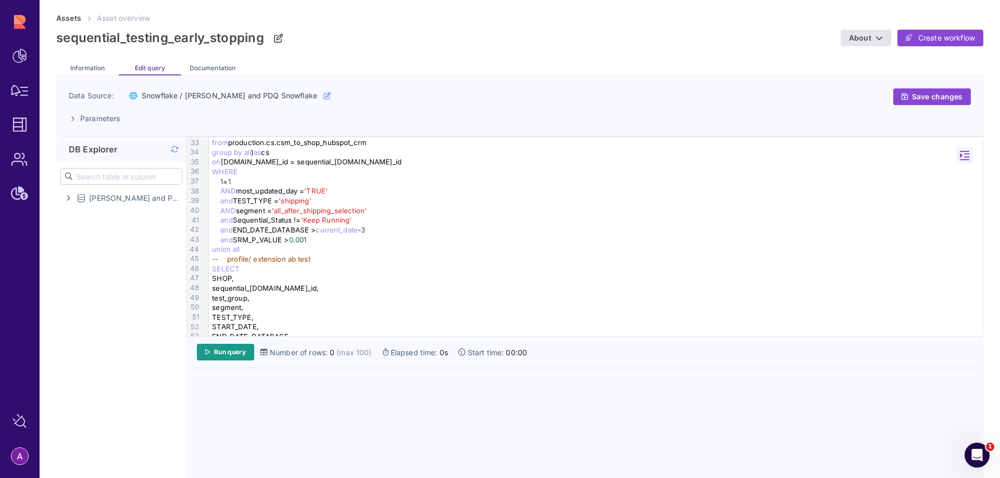
click at [374, 227] on div "and END_DATE_DATABASE > current_date - 3" at bounding box center [597, 230] width 777 height 10
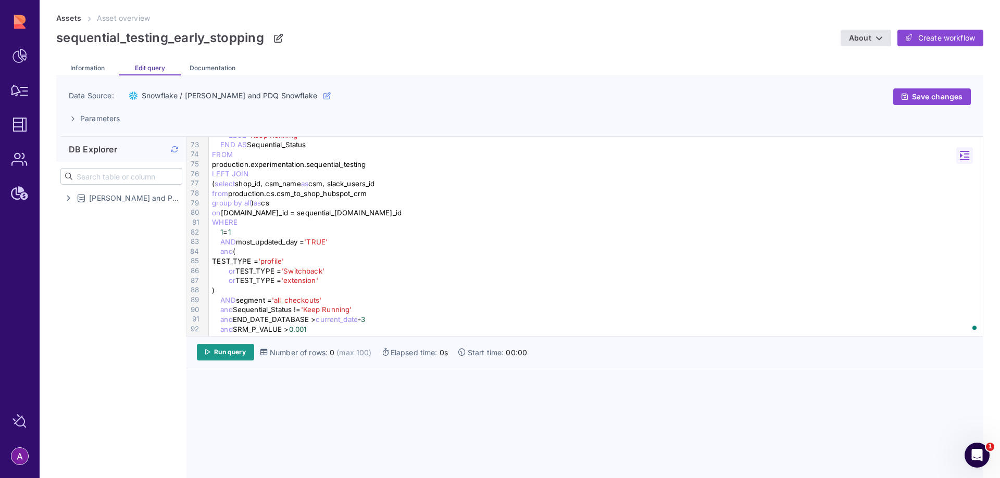
scroll to position [701, 0]
click at [384, 317] on div "and END_DATE_DATABASE > current_date - 3" at bounding box center [597, 320] width 777 height 10
click at [942, 94] on span "Save changes" at bounding box center [937, 96] width 50 height 9
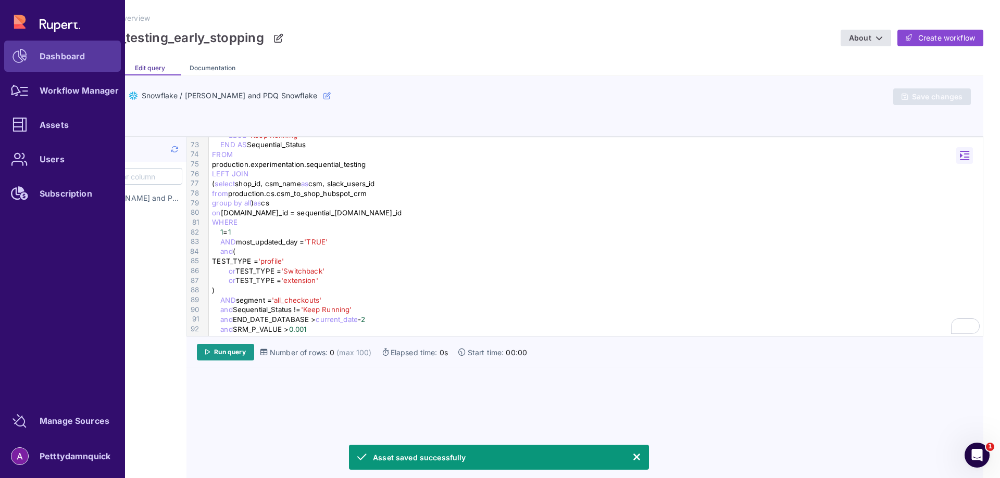
click at [38, 57] on link "Dashboard" at bounding box center [62, 56] width 117 height 31
